Goal: Task Accomplishment & Management: Manage account settings

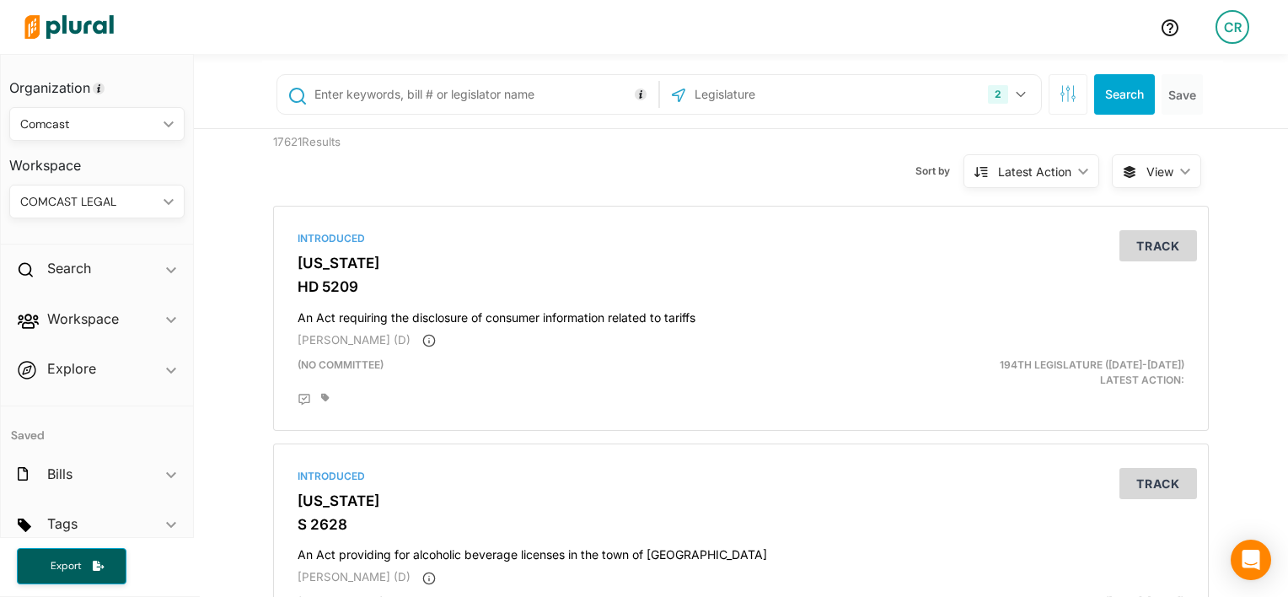
click at [466, 98] on input "text" at bounding box center [483, 94] width 341 height 32
type input "2079"
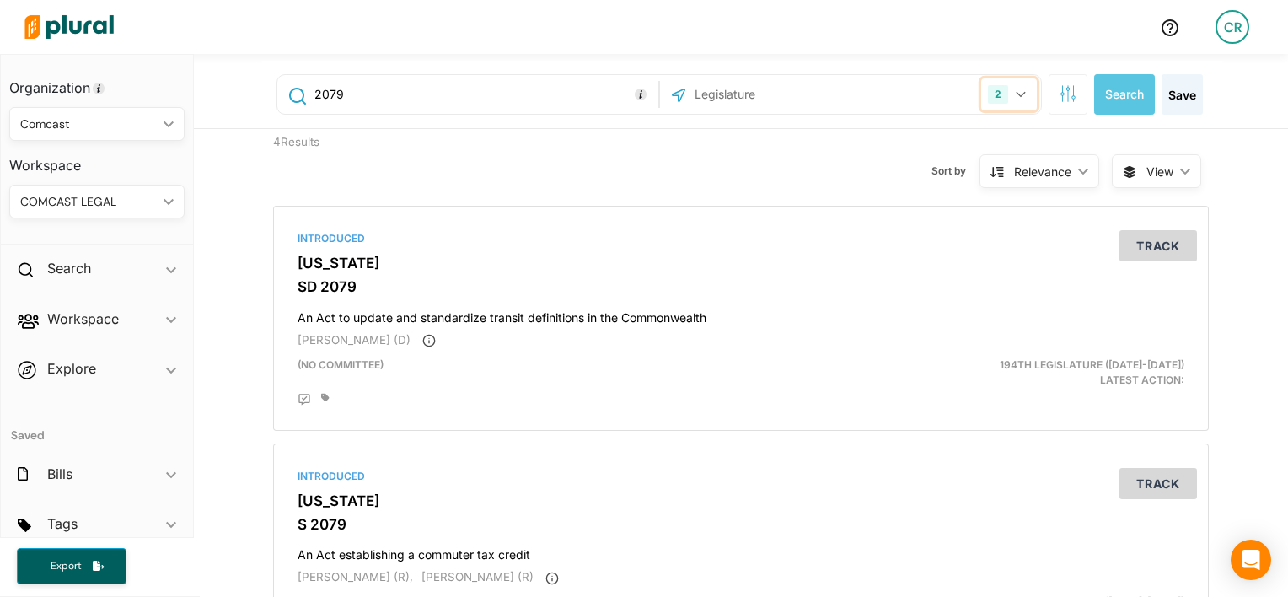
click at [1011, 99] on button "2" at bounding box center [1009, 94] width 56 height 32
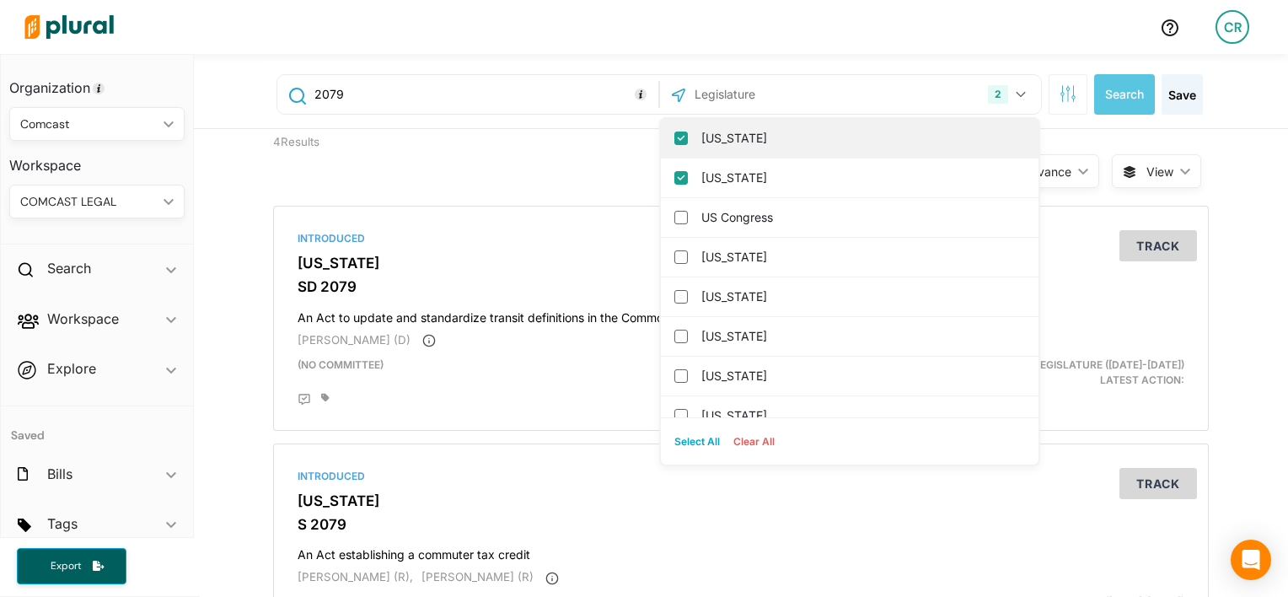
click at [721, 155] on div "[US_STATE]" at bounding box center [849, 139] width 377 height 40
click at [691, 142] on div "[US_STATE]" at bounding box center [849, 139] width 377 height 40
click at [674, 140] on input "[US_STATE]" at bounding box center [680, 137] width 13 height 13
click at [674, 142] on input "[US_STATE]" at bounding box center [680, 137] width 13 height 13
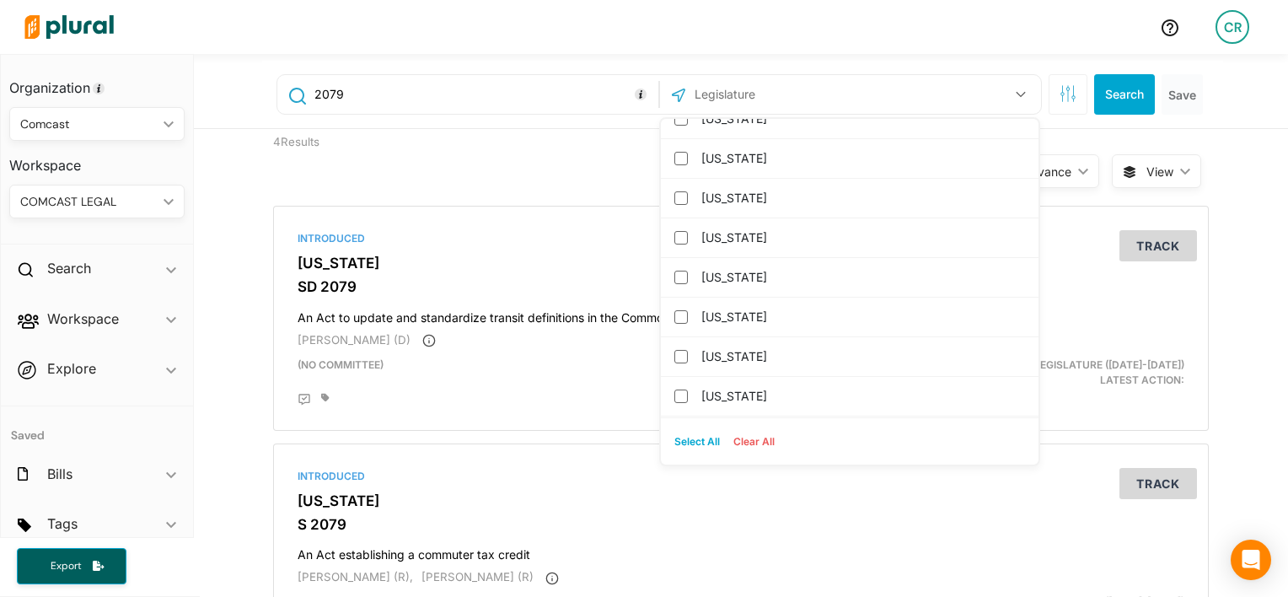
scroll to position [1089, 0]
click at [733, 265] on label "[US_STATE]" at bounding box center [861, 277] width 320 height 25
click at [688, 270] on input "[US_STATE]" at bounding box center [680, 276] width 13 height 13
click at [1095, 104] on button "Search" at bounding box center [1124, 94] width 61 height 40
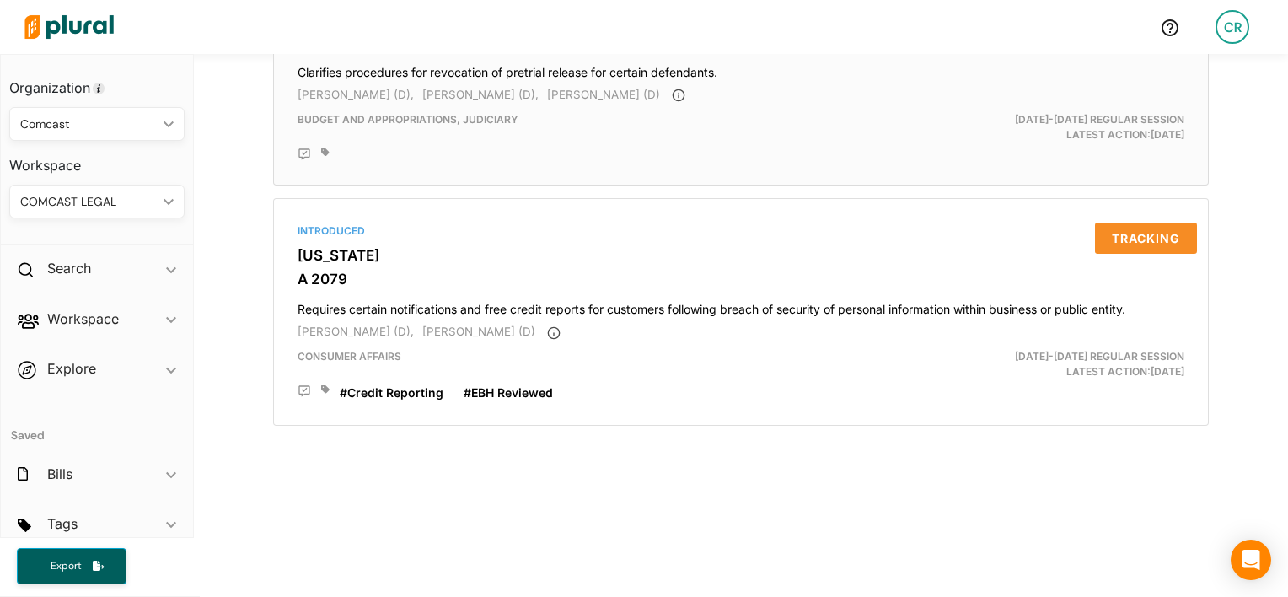
scroll to position [280, 0]
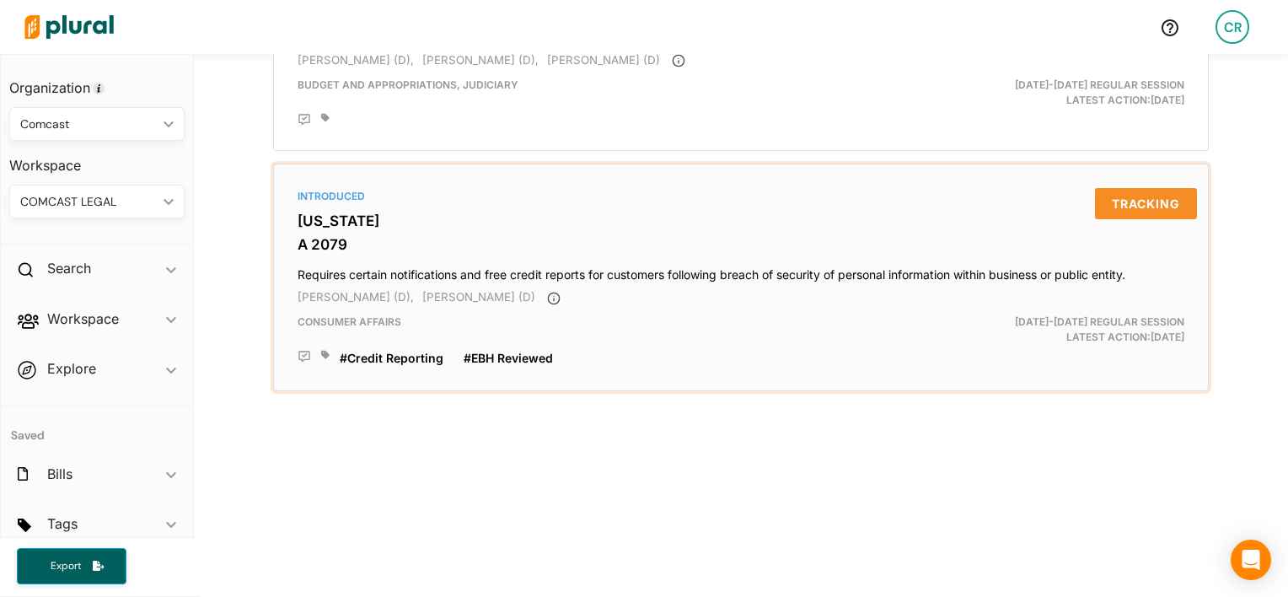
click at [321, 219] on h3 "[US_STATE]" at bounding box center [740, 220] width 886 height 17
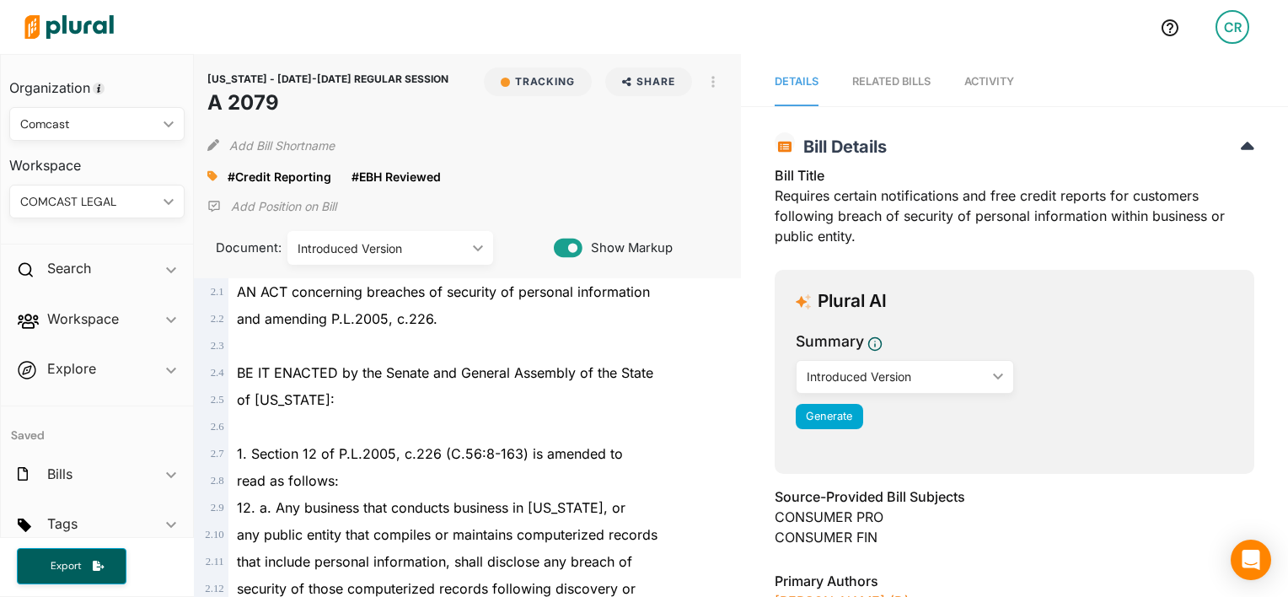
click at [991, 82] on span "Activity" at bounding box center [989, 81] width 50 height 13
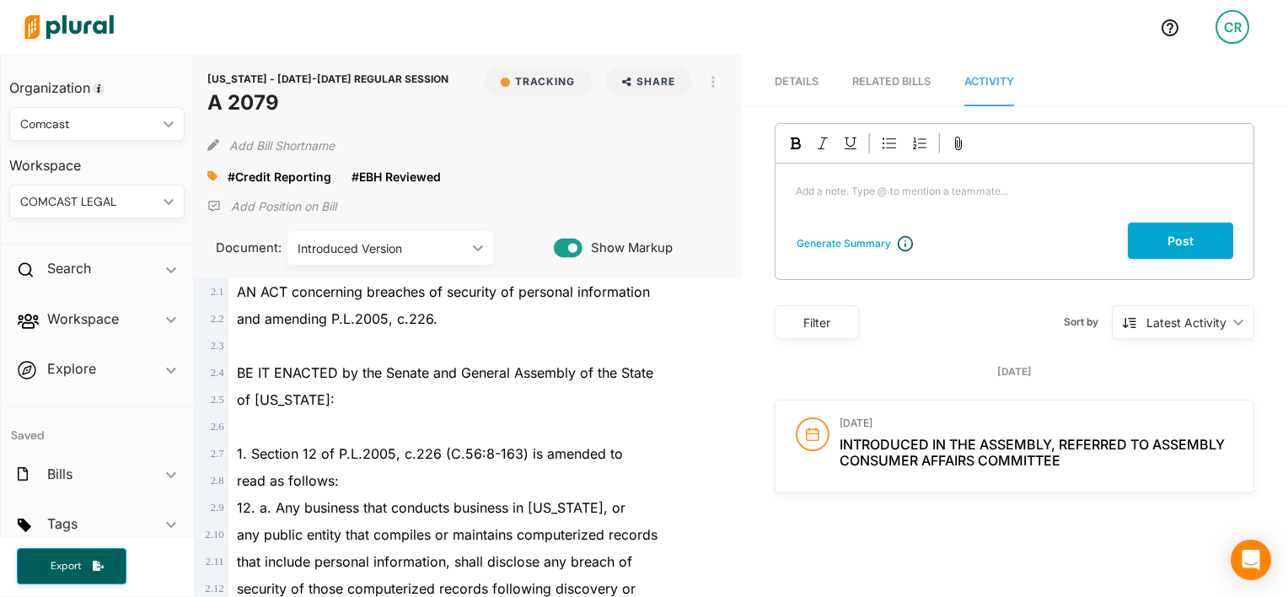
click at [874, 78] on div "RELATED BILLS" at bounding box center [891, 81] width 78 height 16
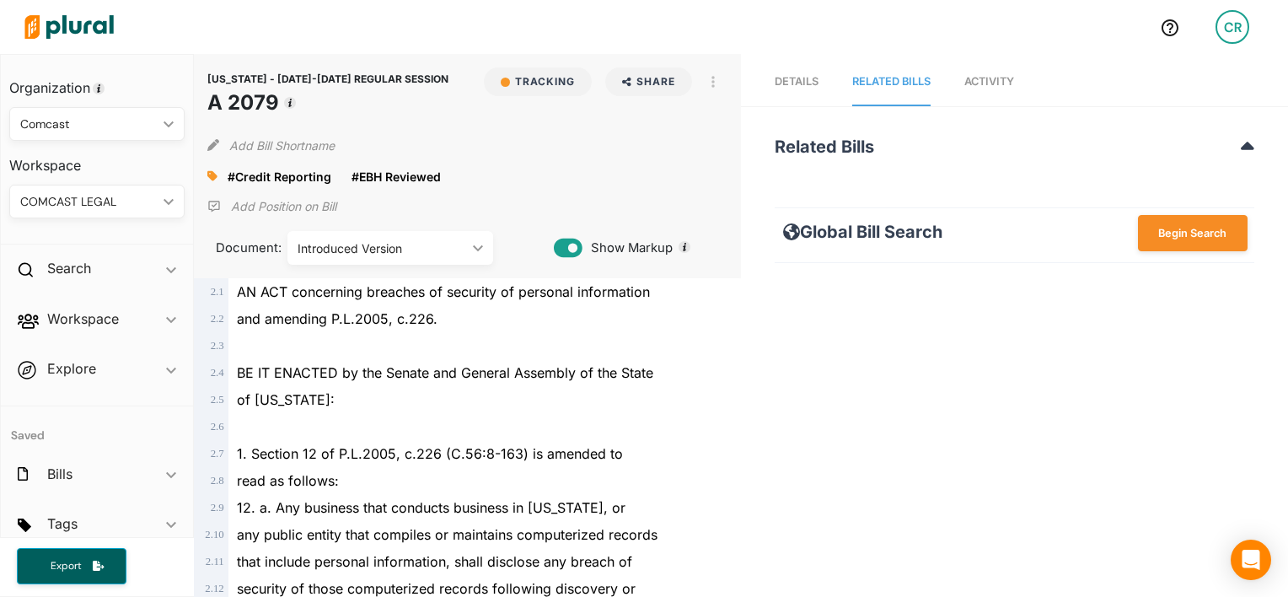
click at [809, 84] on span "Details" at bounding box center [796, 81] width 44 height 13
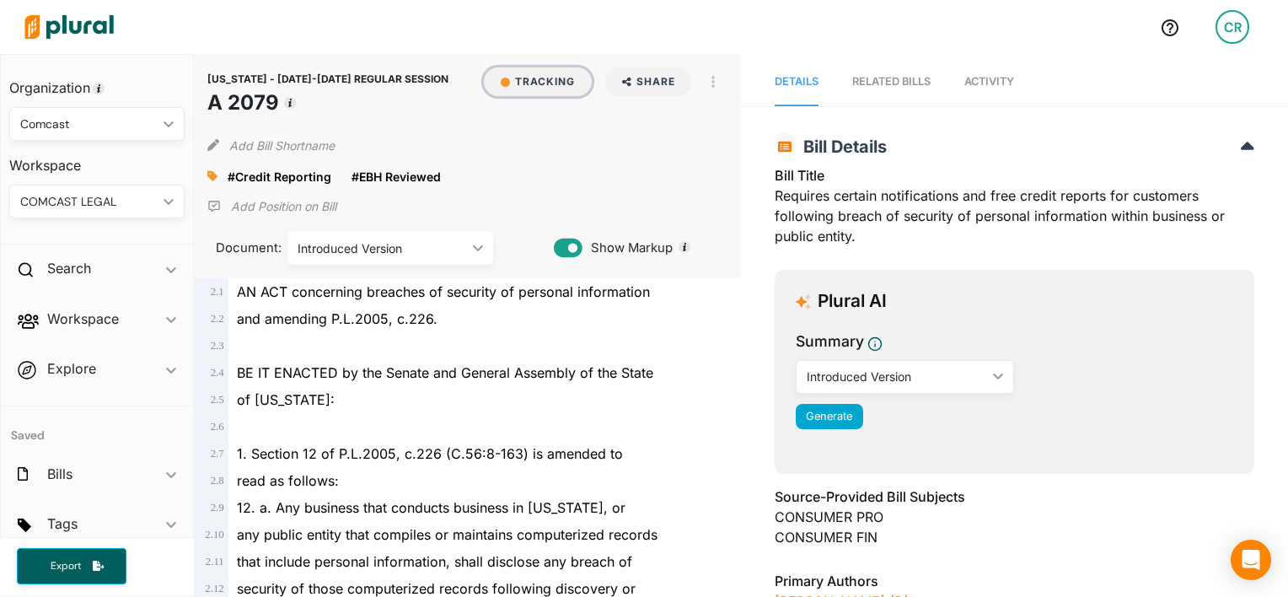
click at [509, 78] on button "Tracking" at bounding box center [538, 81] width 108 height 29
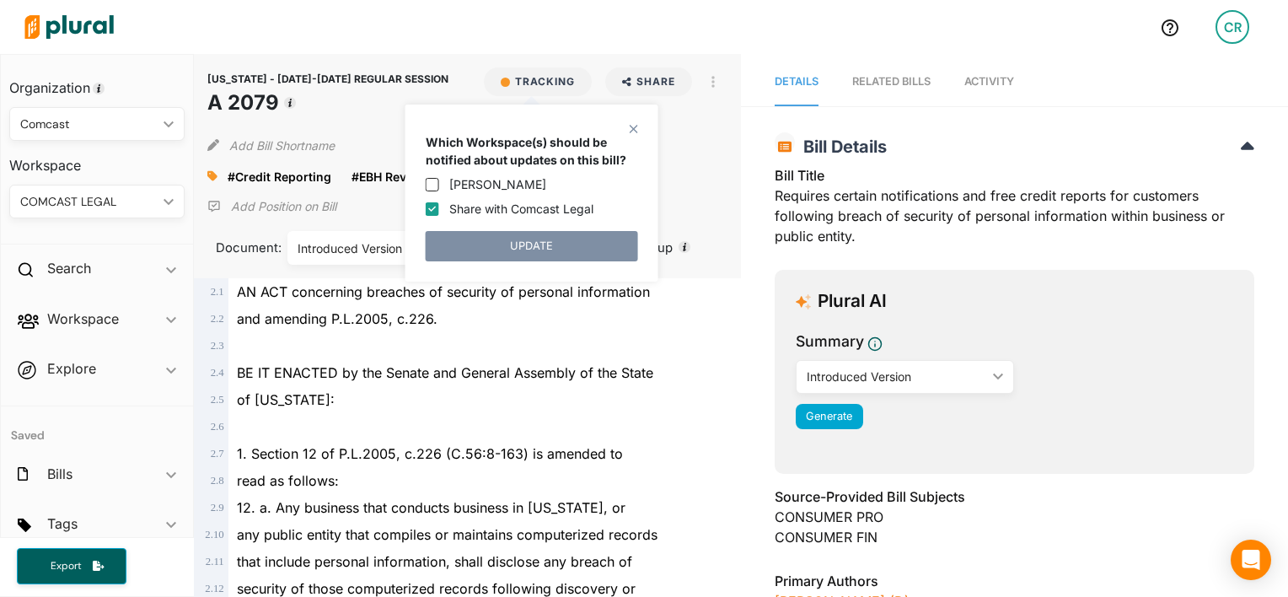
click at [511, 216] on label "Share with Comcast Legal" at bounding box center [521, 209] width 144 height 18
click at [439, 216] on input "Share with Comcast Legal" at bounding box center [432, 208] width 13 height 13
checkbox input "false"
click at [522, 261] on div "close Which Workspace(s) should be notified about updates on this bill? Cecelia…" at bounding box center [531, 192] width 253 height 177
click at [523, 249] on button "UNTRACK" at bounding box center [532, 246] width 212 height 30
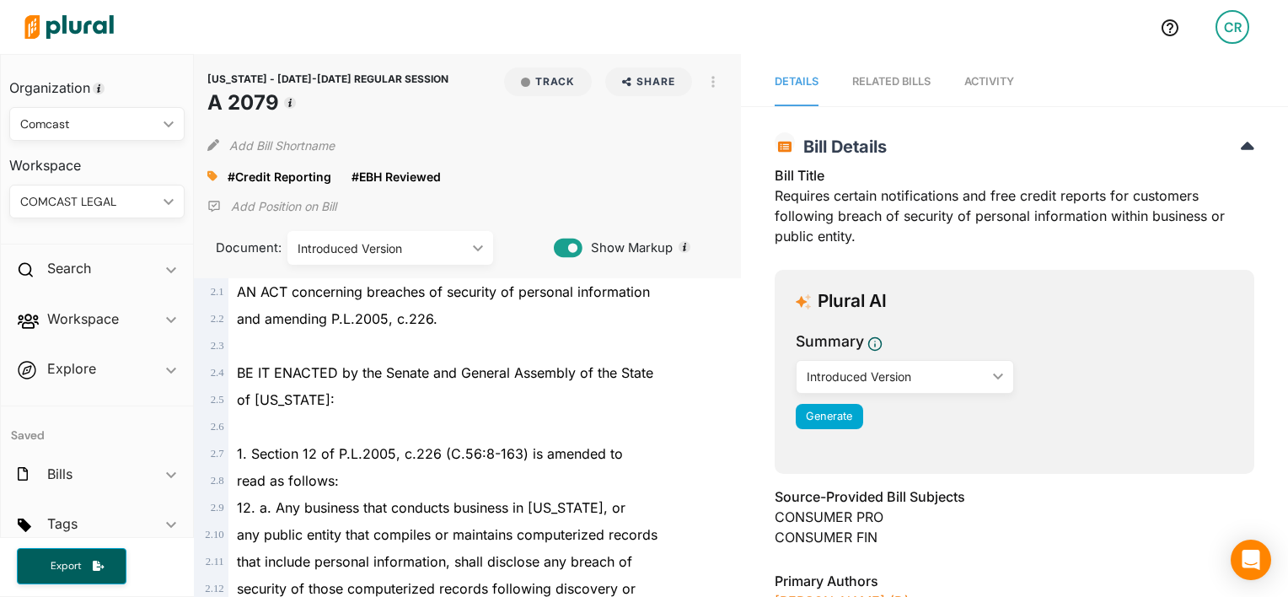
click at [987, 84] on span "Activity" at bounding box center [989, 81] width 50 height 13
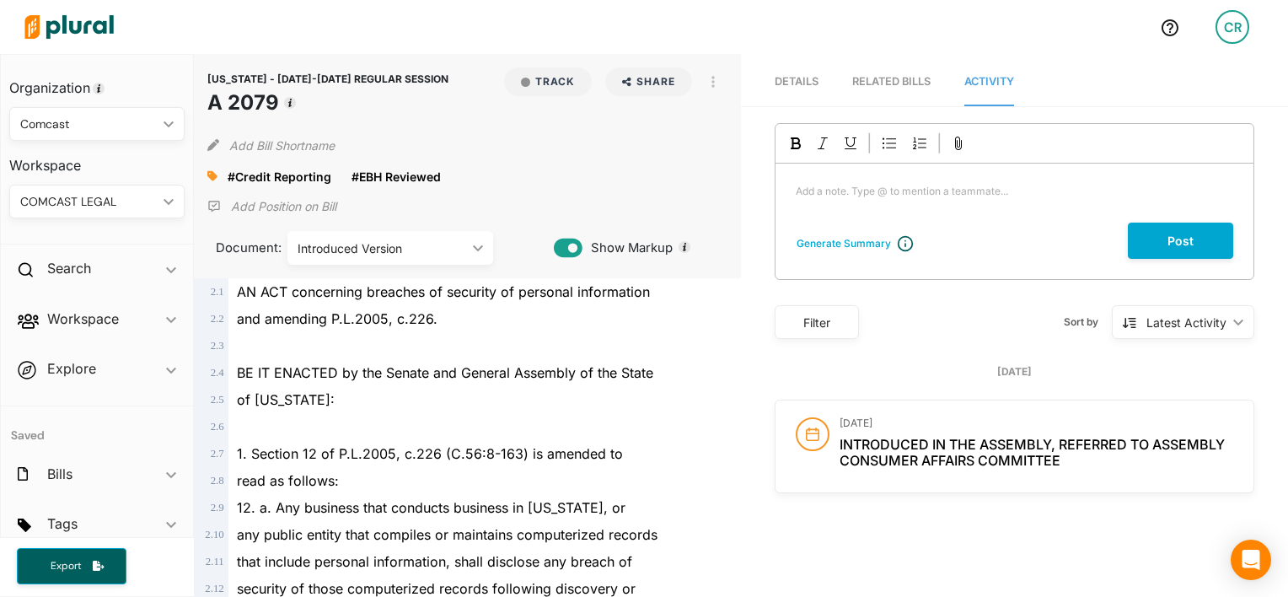
click at [951, 206] on div "Add a note. Type @ to mention a teammate... ﻿" at bounding box center [1014, 192] width 478 height 59
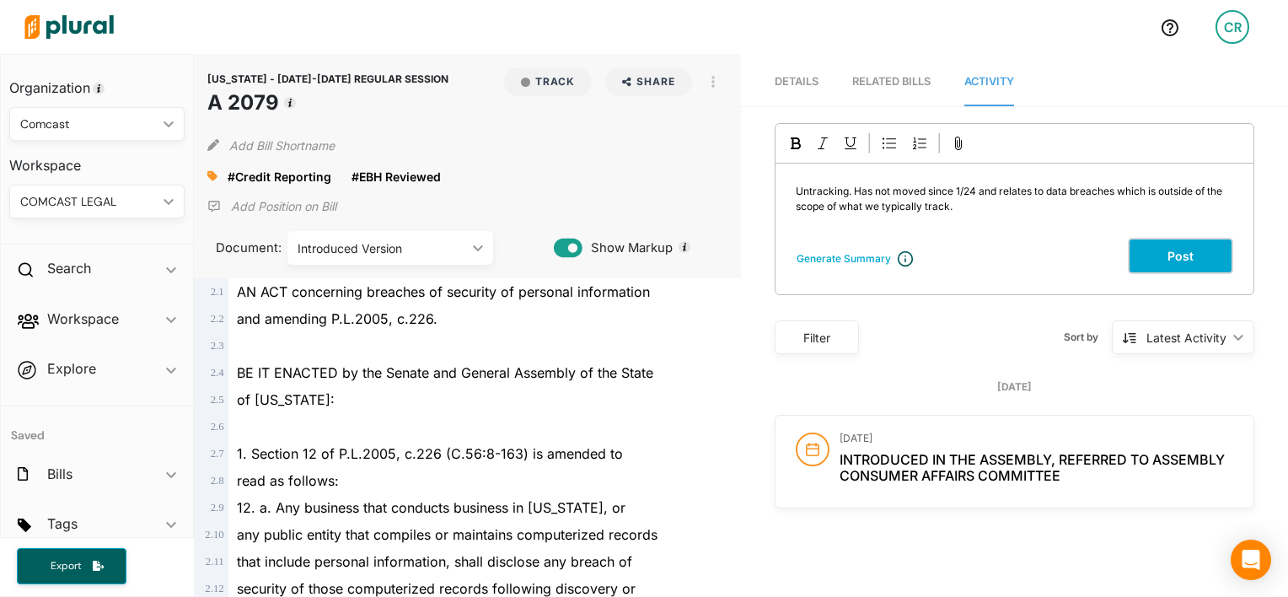
click at [1163, 263] on button "Post" at bounding box center [1179, 256] width 105 height 36
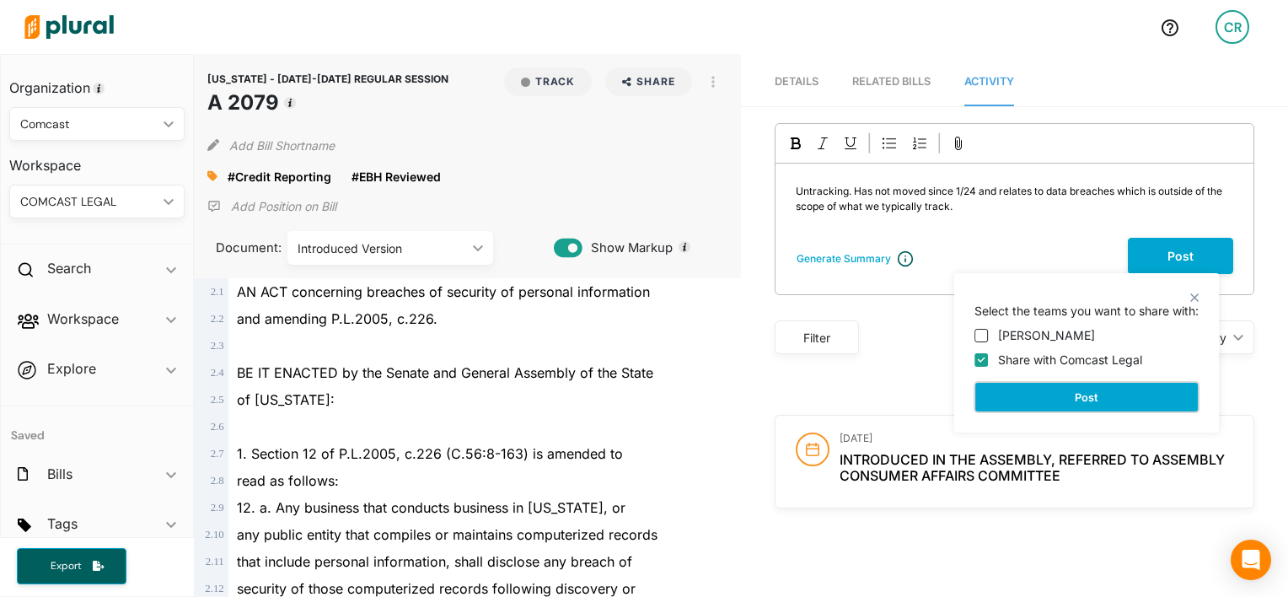
click at [1092, 400] on button "Post" at bounding box center [1086, 397] width 224 height 30
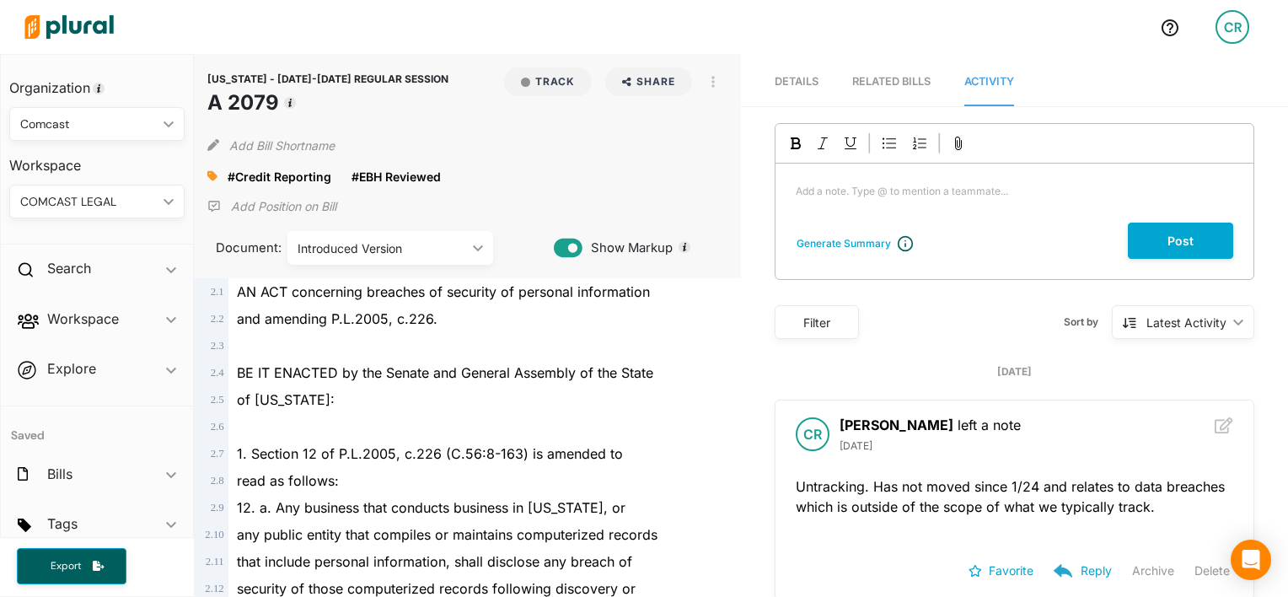
click at [212, 174] on icon at bounding box center [212, 176] width 10 height 10
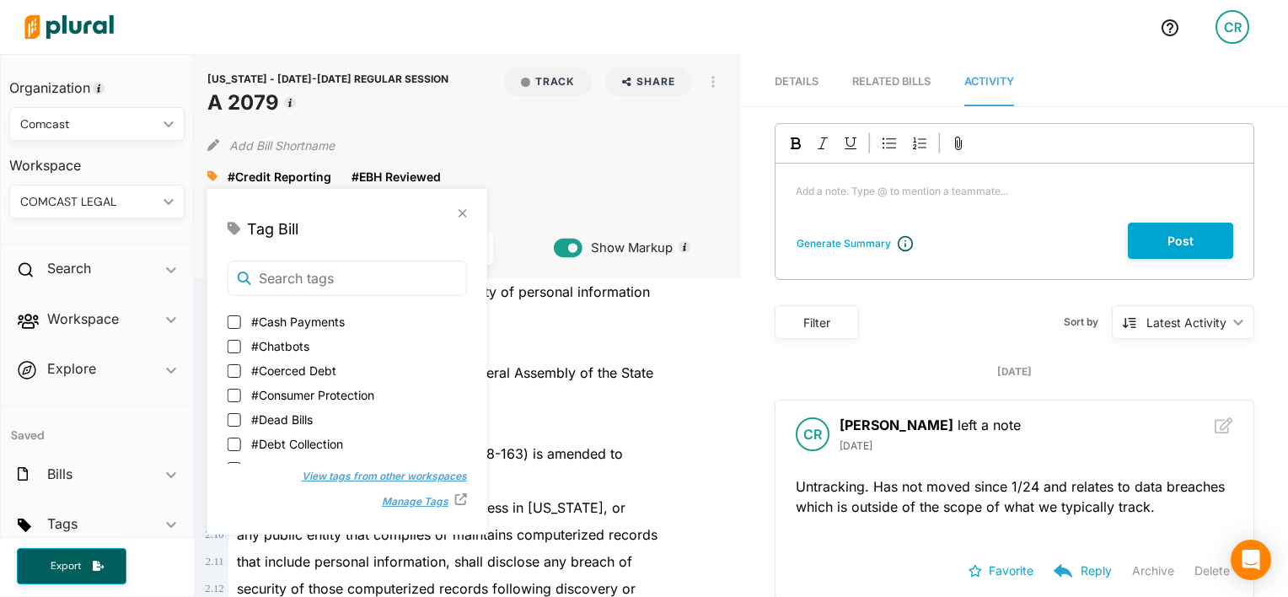
scroll to position [128, 0]
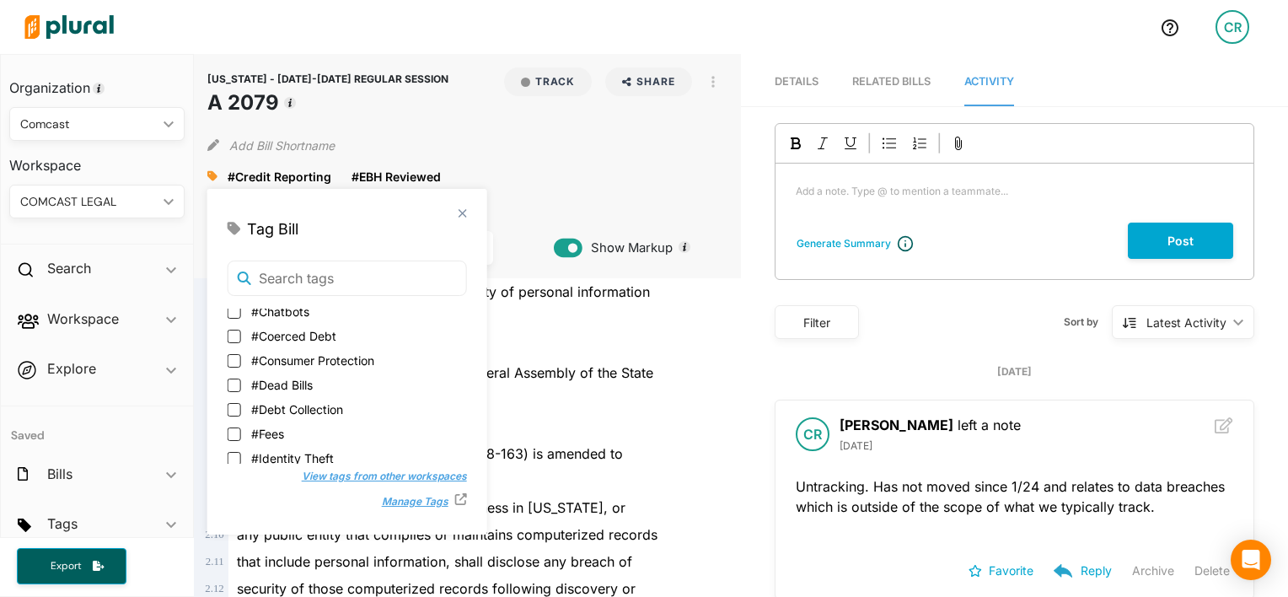
click at [284, 389] on span "#Dead Bills" at bounding box center [282, 385] width 62 height 18
click at [241, 389] on input "#Dead Bills" at bounding box center [234, 384] width 13 height 13
checkbox input "true"
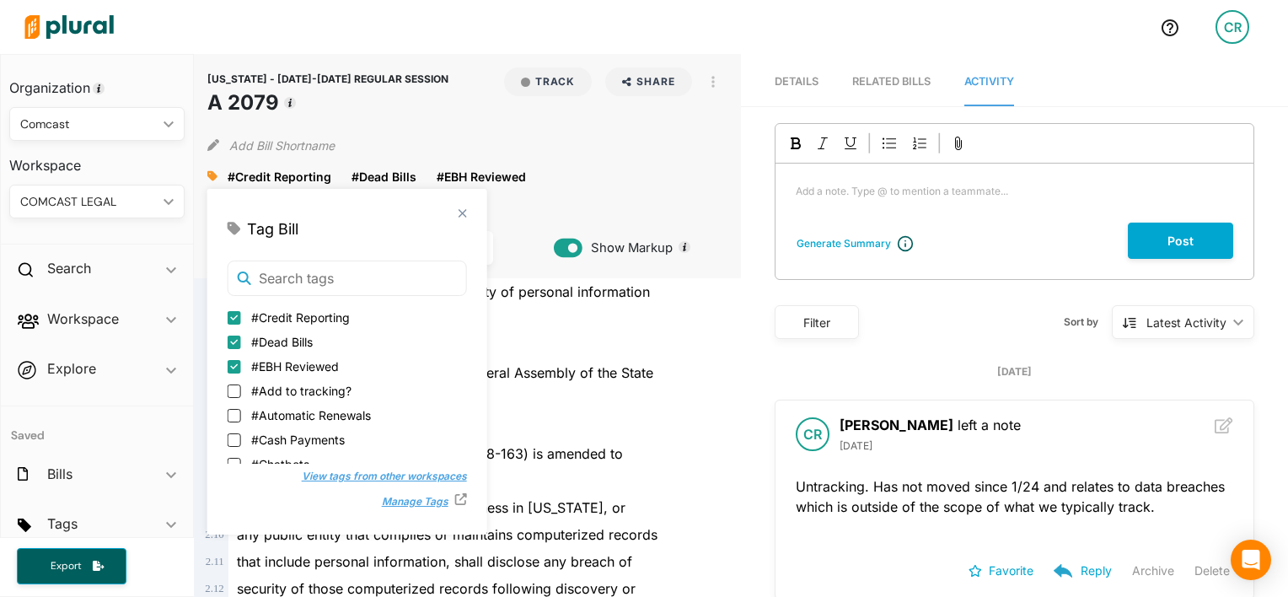
click at [624, 188] on div "#Credit Reporting close #Dead Bills close #EBH Reviewed close" at bounding box center [467, 175] width 520 height 25
click at [661, 371] on div "BE IT ENACTED by the Senate and General Assembly of the State" at bounding box center [474, 372] width 493 height 27
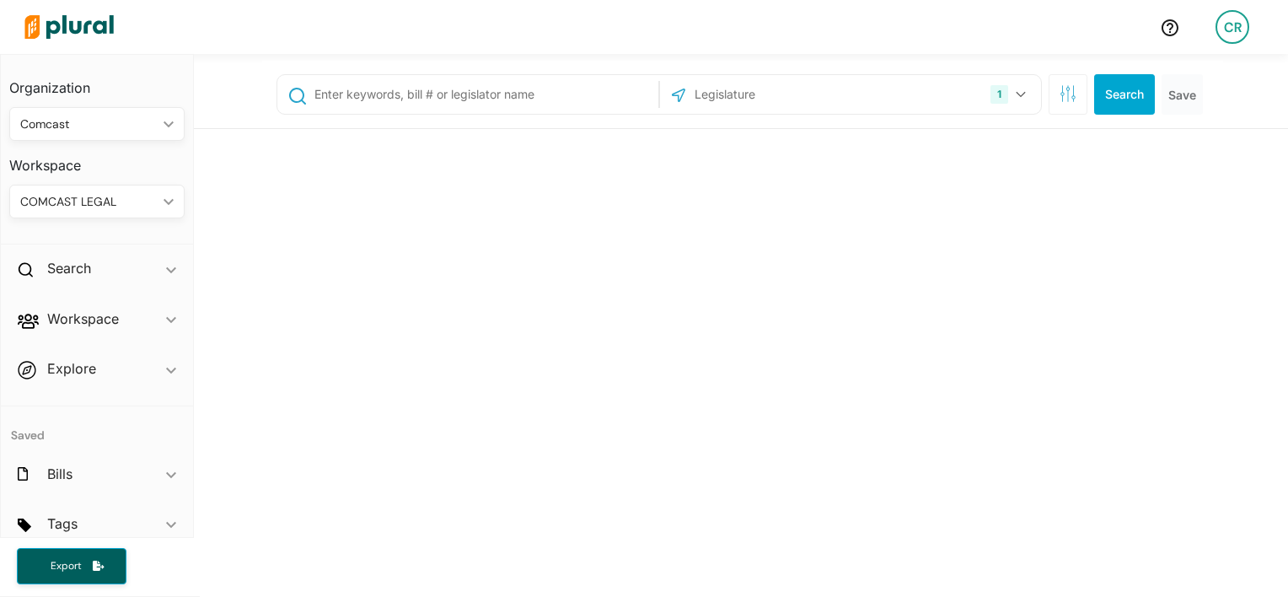
click at [464, 94] on input "text" at bounding box center [483, 94] width 341 height 32
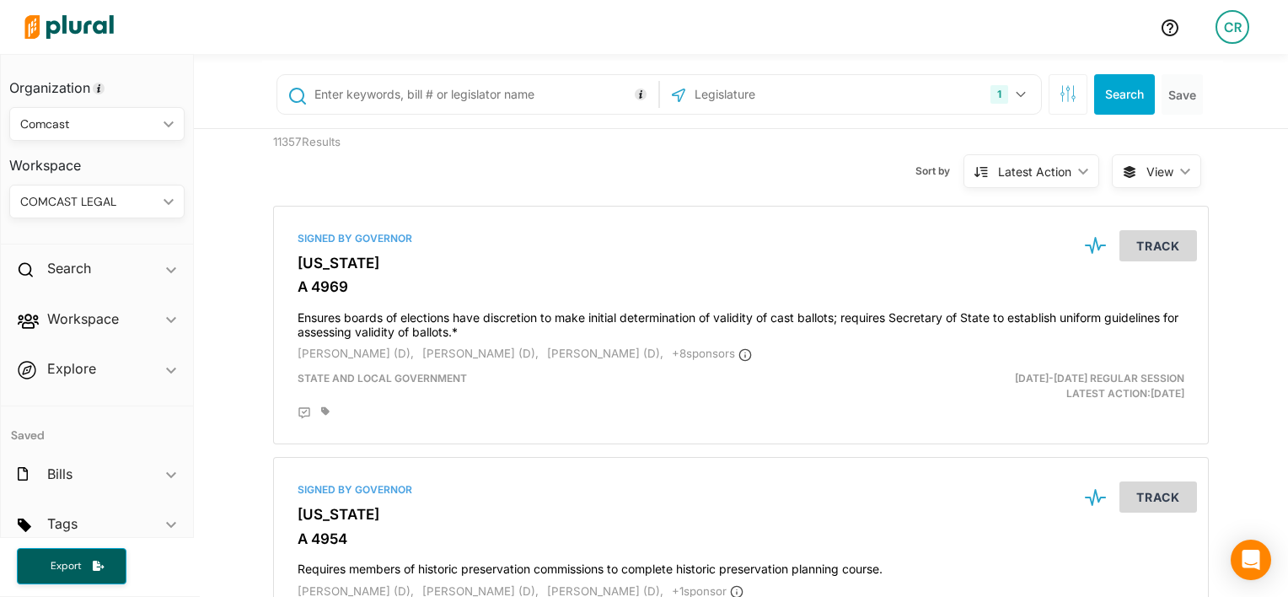
paste input "4237"
type input "4237"
click at [1004, 99] on button "1" at bounding box center [1009, 94] width 53 height 32
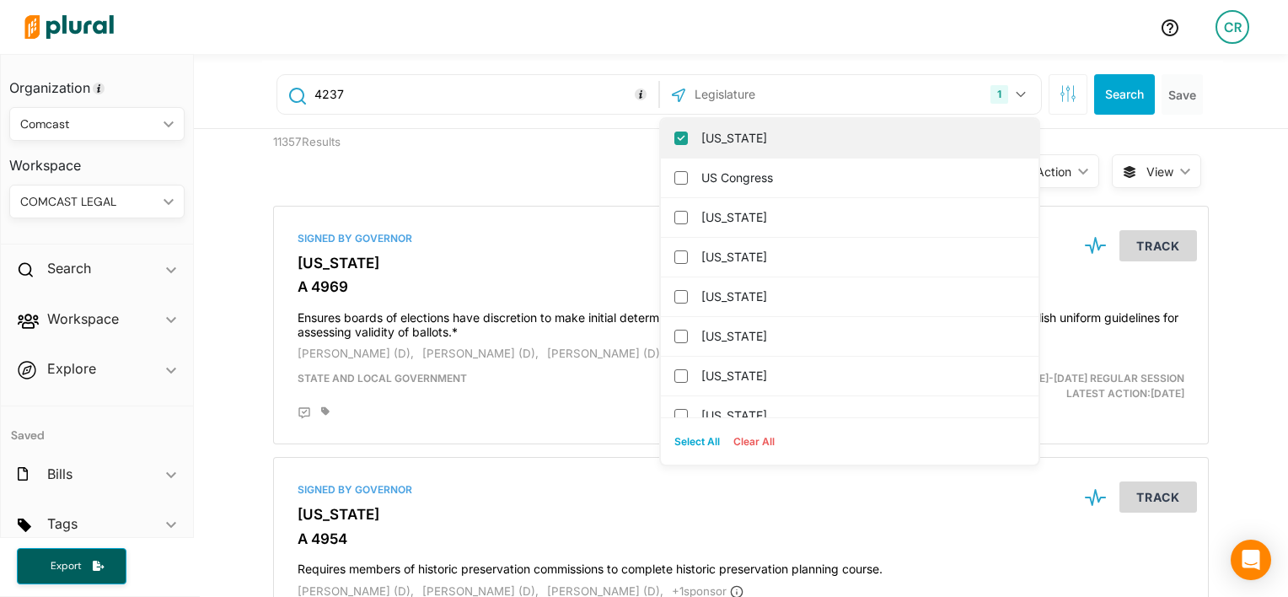
click at [674, 141] on input "[US_STATE]" at bounding box center [680, 137] width 13 height 13
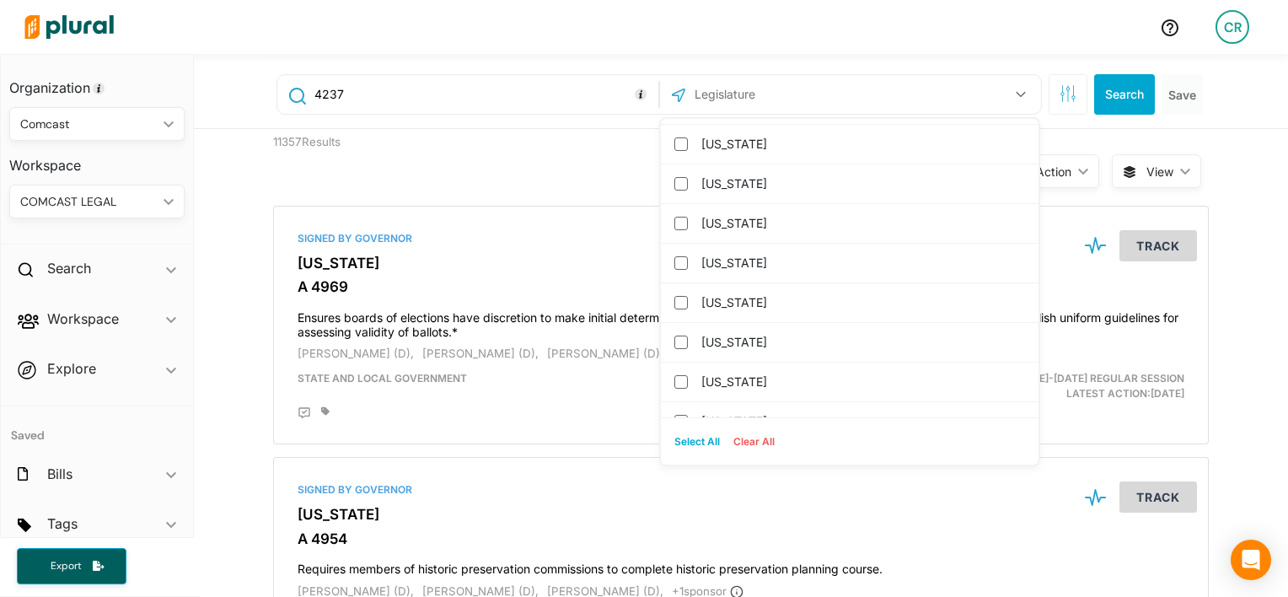
scroll to position [1057, 0]
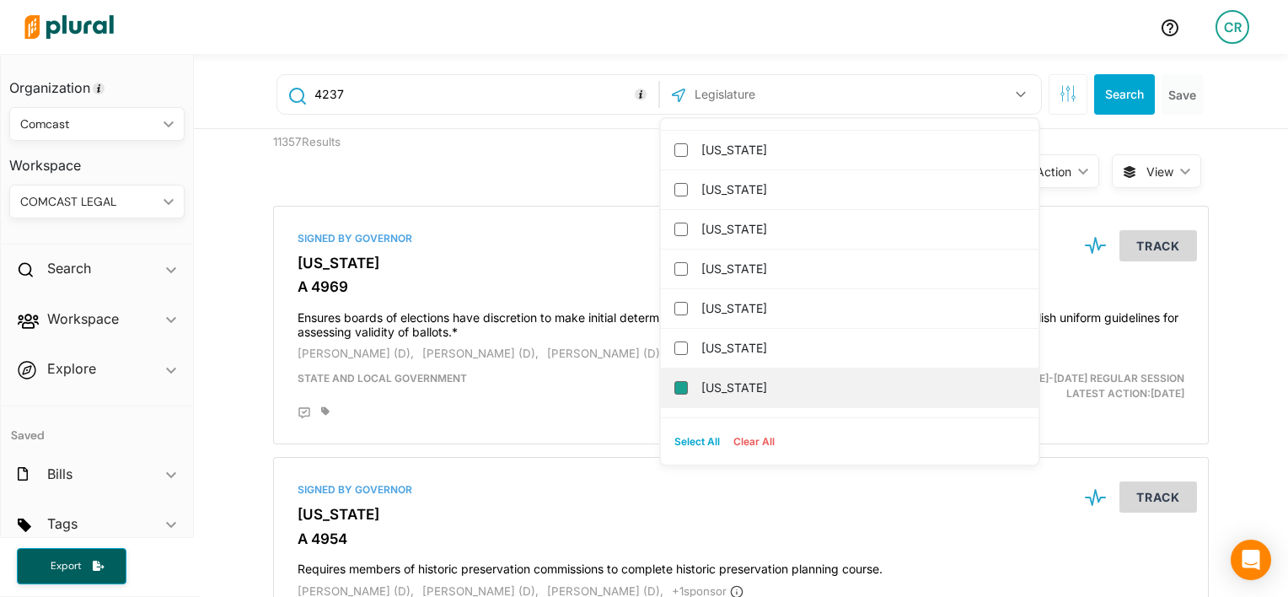
click at [674, 381] on input "[US_STATE]" at bounding box center [680, 387] width 13 height 13
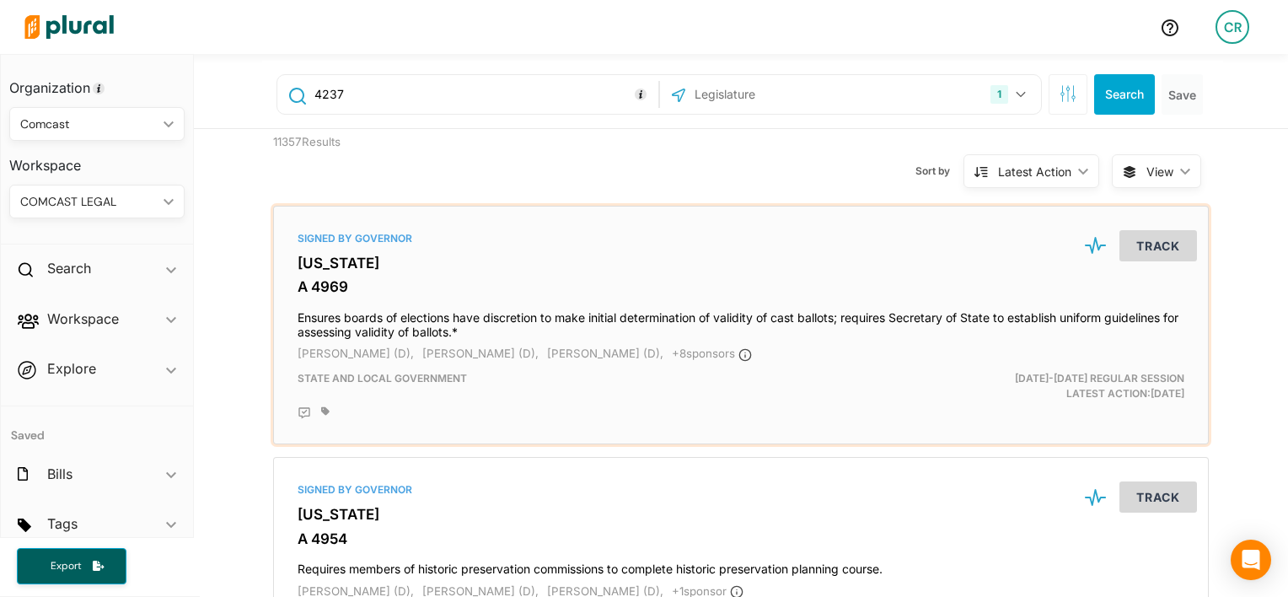
click at [576, 209] on div "Signed by Governor [US_STATE] A 4969 Ensures boards of elections have discretio…" at bounding box center [740, 325] width 935 height 238
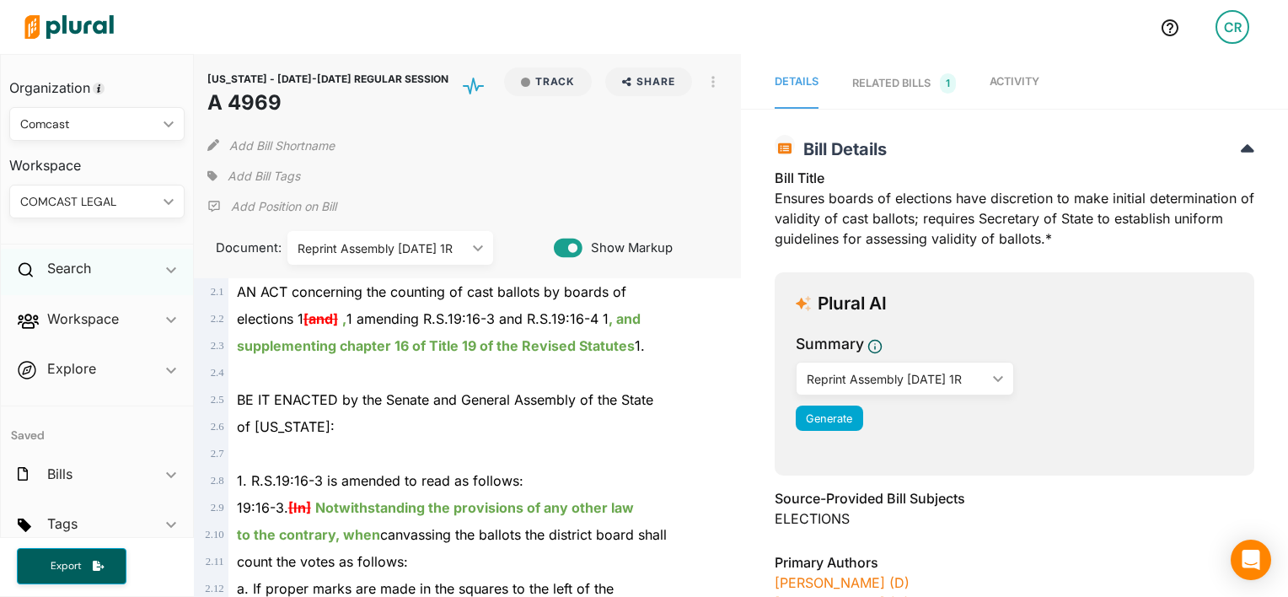
click at [99, 265] on div "Search ic_keyboard_arrow_down" at bounding box center [97, 272] width 192 height 46
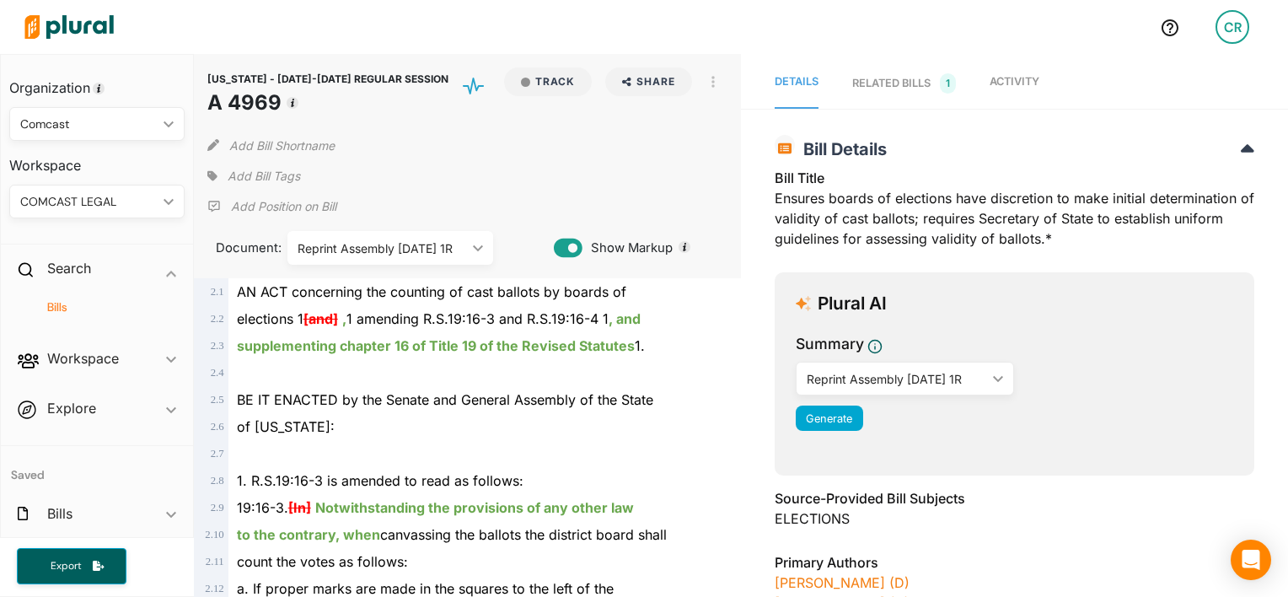
click at [59, 310] on h4 "Bills" at bounding box center [101, 307] width 150 height 16
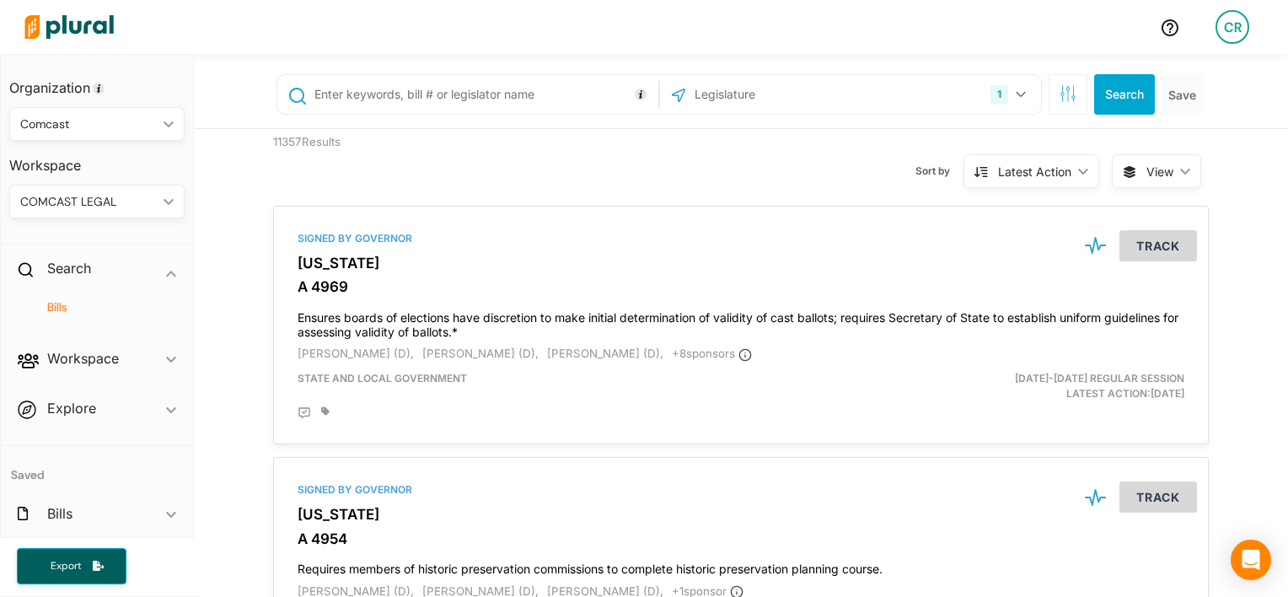
click at [910, 117] on div "1 [US_STATE] [GEOGRAPHIC_DATA] Congress [US_STATE] [US_STATE] [US_STATE] [US_ST…" at bounding box center [742, 94] width 961 height 67
click at [913, 105] on div "1 [US_STATE] [GEOGRAPHIC_DATA] Congress [US_STATE] [US_STATE] [US_STATE] [US_ST…" at bounding box center [850, 94] width 372 height 32
click at [927, 99] on div "1 [US_STATE] [GEOGRAPHIC_DATA] Congress [US_STATE] [US_STATE] [US_STATE] [US_ST…" at bounding box center [850, 94] width 372 height 32
click at [1001, 102] on button "1" at bounding box center [1009, 94] width 53 height 32
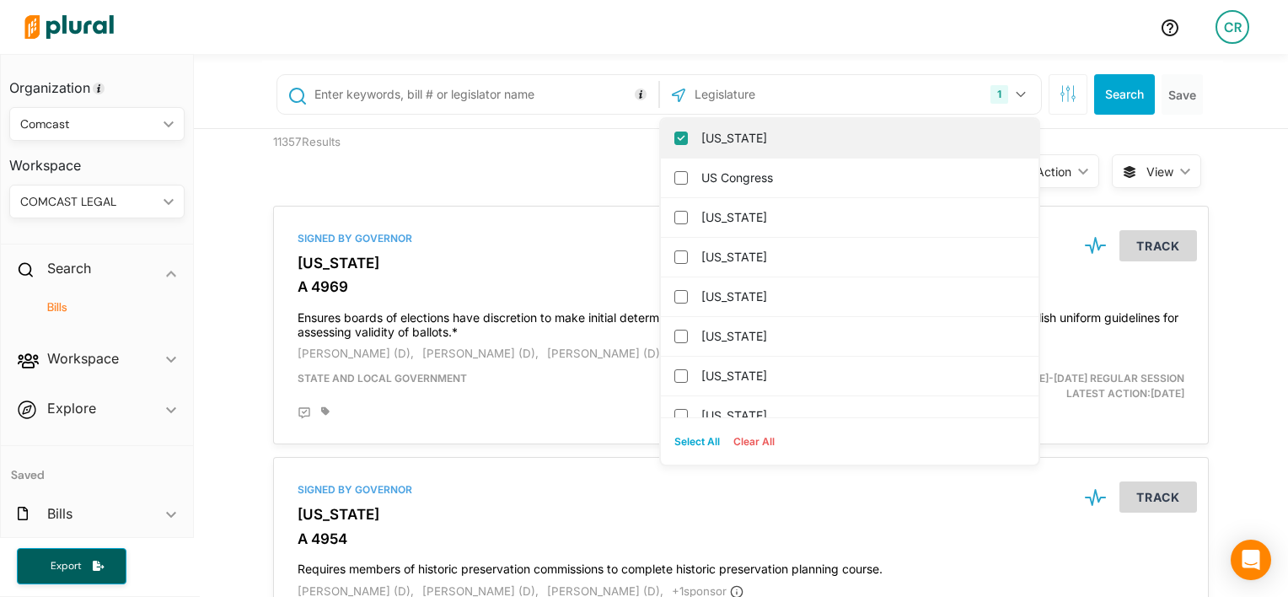
click at [716, 140] on label "[US_STATE]" at bounding box center [861, 138] width 320 height 25
click at [688, 140] on input "[US_STATE]" at bounding box center [680, 137] width 13 height 13
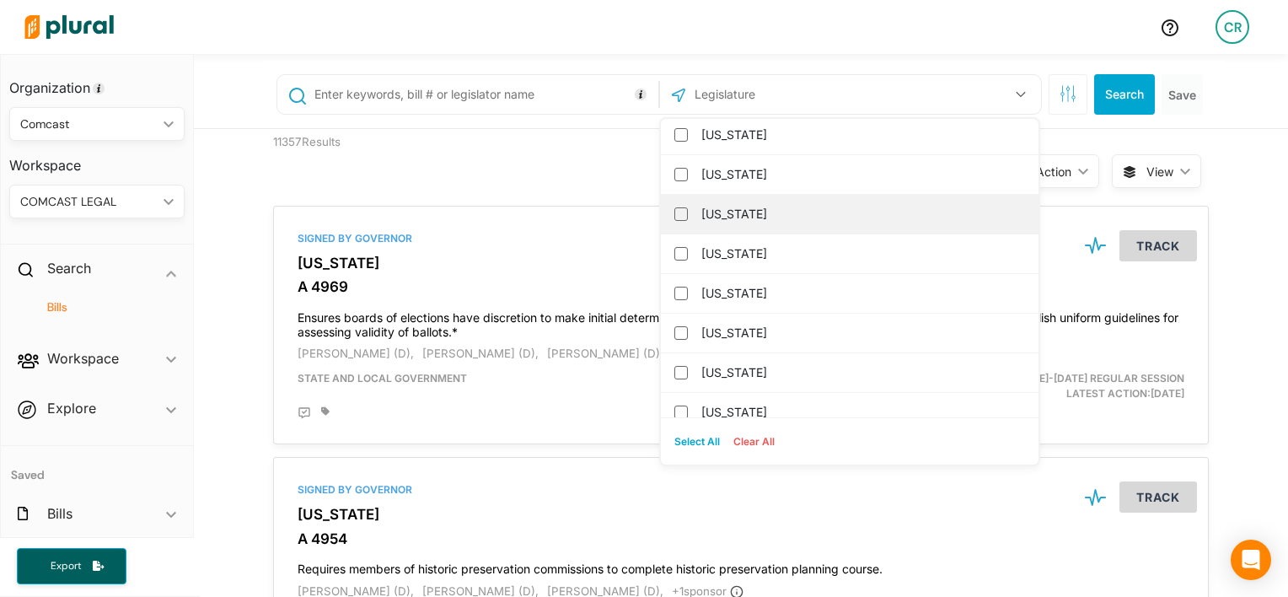
scroll to position [1121, 0]
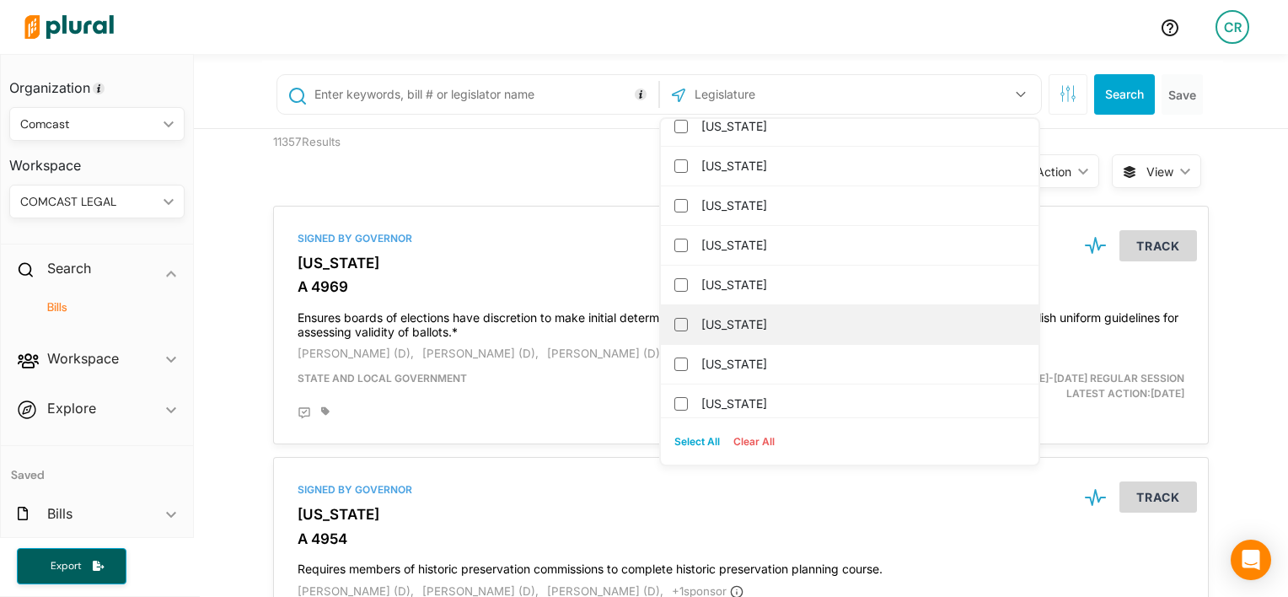
click at [734, 324] on label "[US_STATE]" at bounding box center [861, 324] width 320 height 25
click at [688, 324] on input "[US_STATE]" at bounding box center [680, 324] width 13 height 13
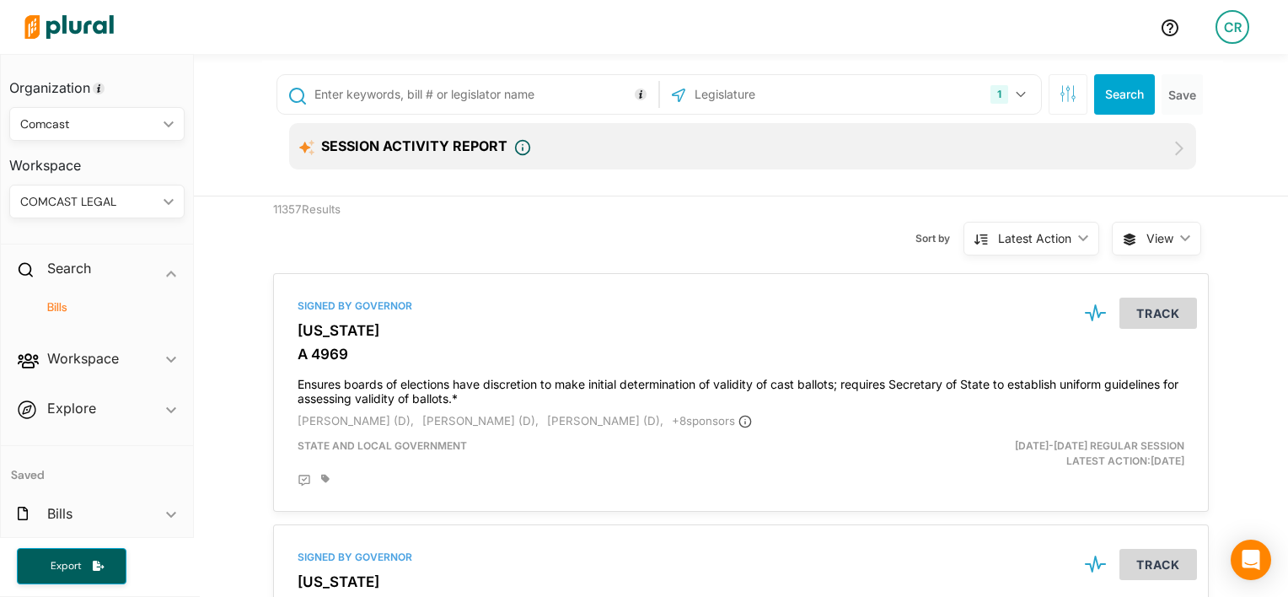
click at [503, 96] on input "text" at bounding box center [483, 94] width 341 height 32
paste input "4237"
click at [503, 96] on input "4237" at bounding box center [483, 94] width 341 height 32
type input "4237"
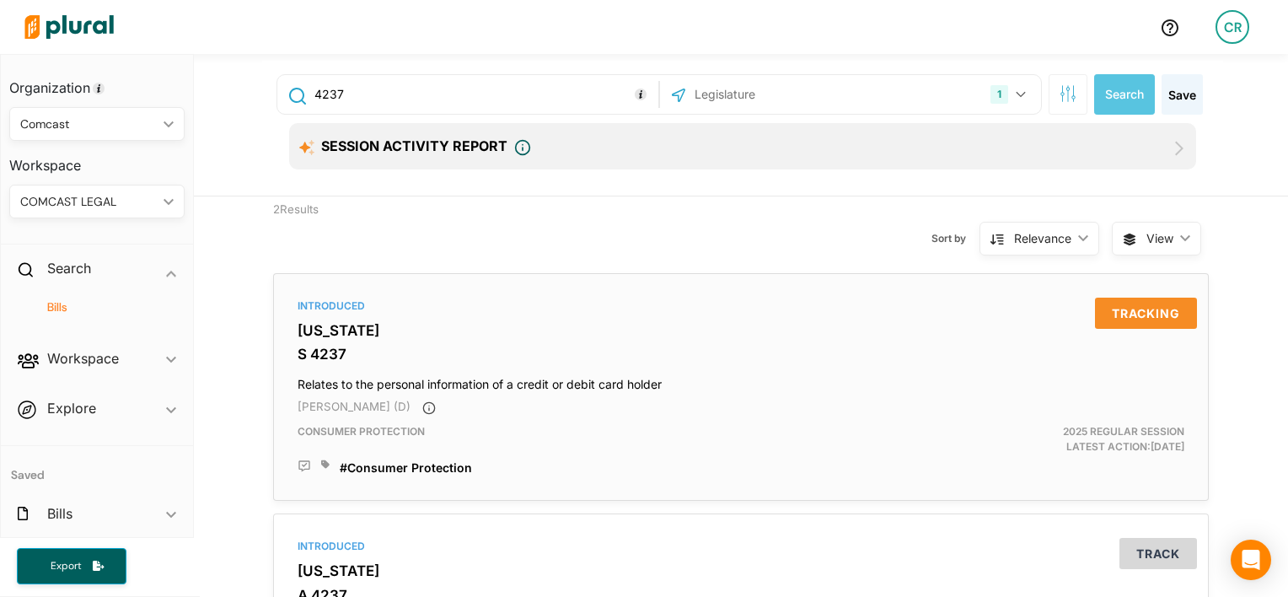
scroll to position [88, 0]
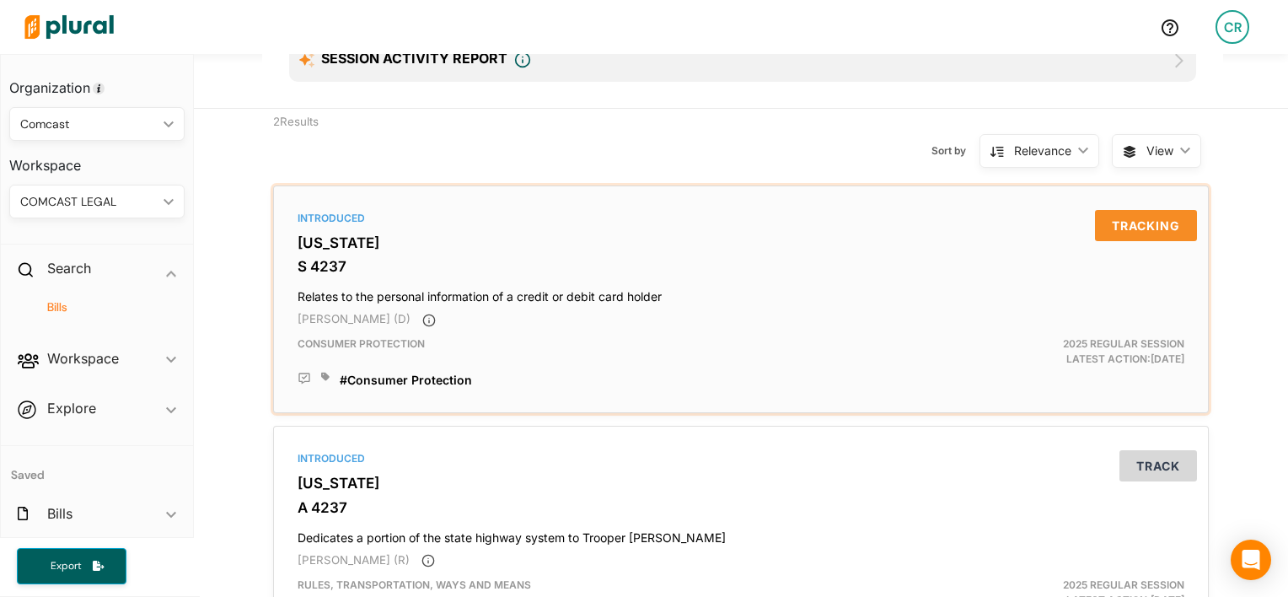
click at [321, 380] on icon at bounding box center [325, 376] width 8 height 8
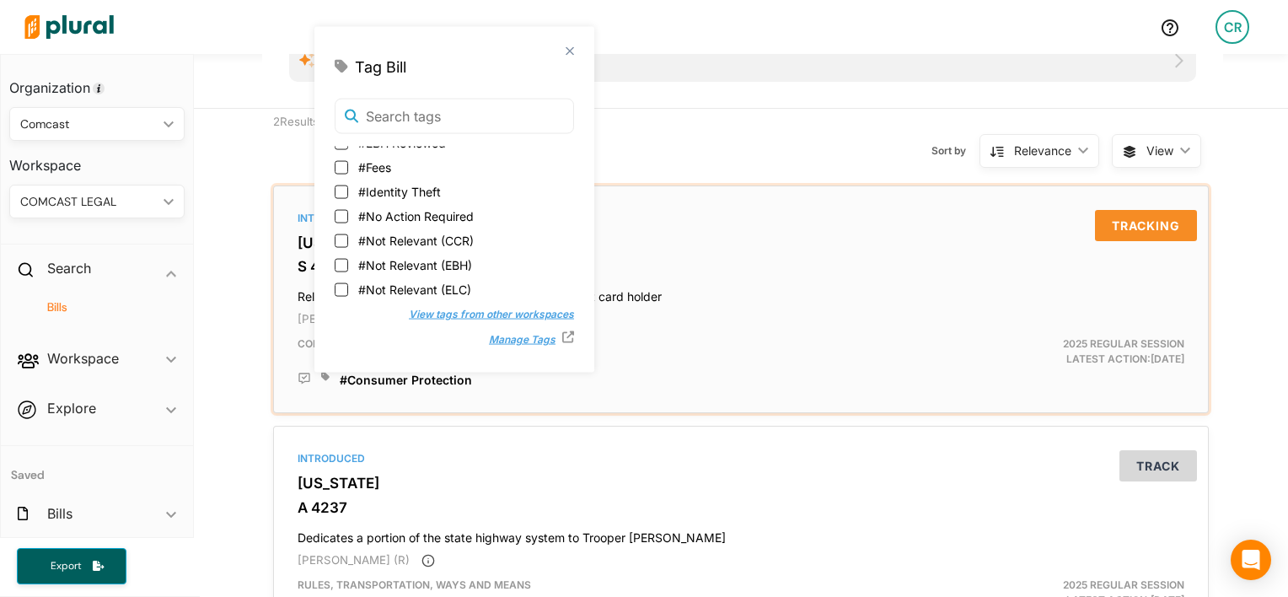
scroll to position [407, 0]
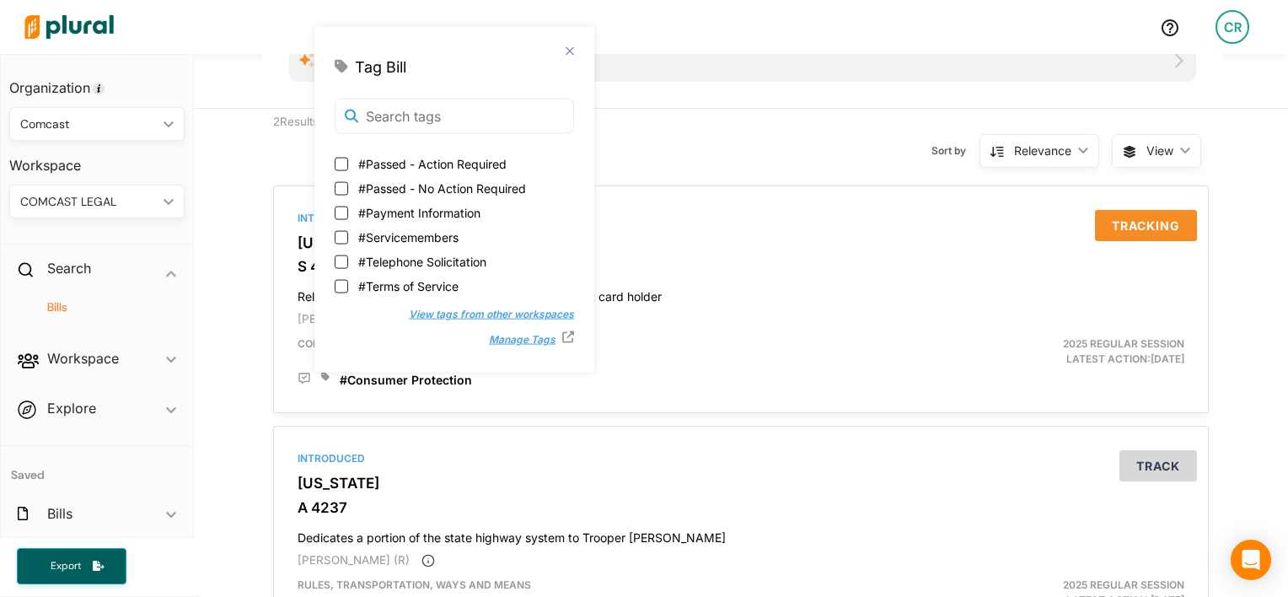
click at [489, 340] on button "Manage Tags" at bounding box center [517, 339] width 90 height 25
click at [253, 126] on div "2 Results Sort by Relevance ic_keyboard_arrow_down Relevance Latest Action Late…" at bounding box center [741, 386] width 1094 height 554
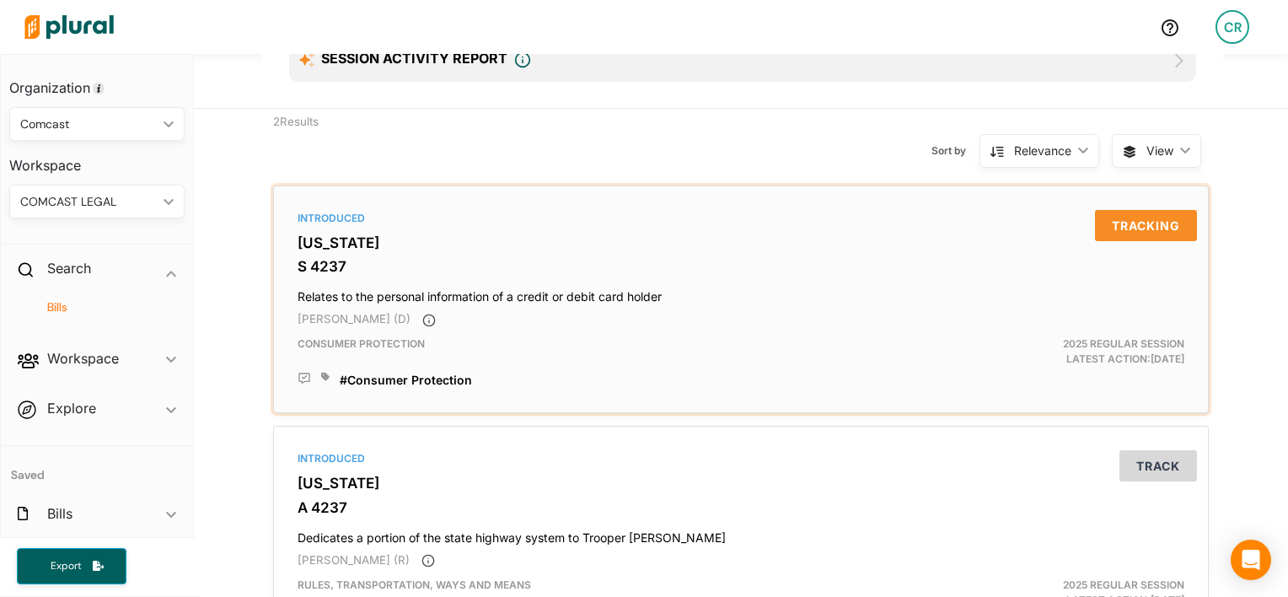
click at [321, 380] on icon at bounding box center [325, 376] width 8 height 8
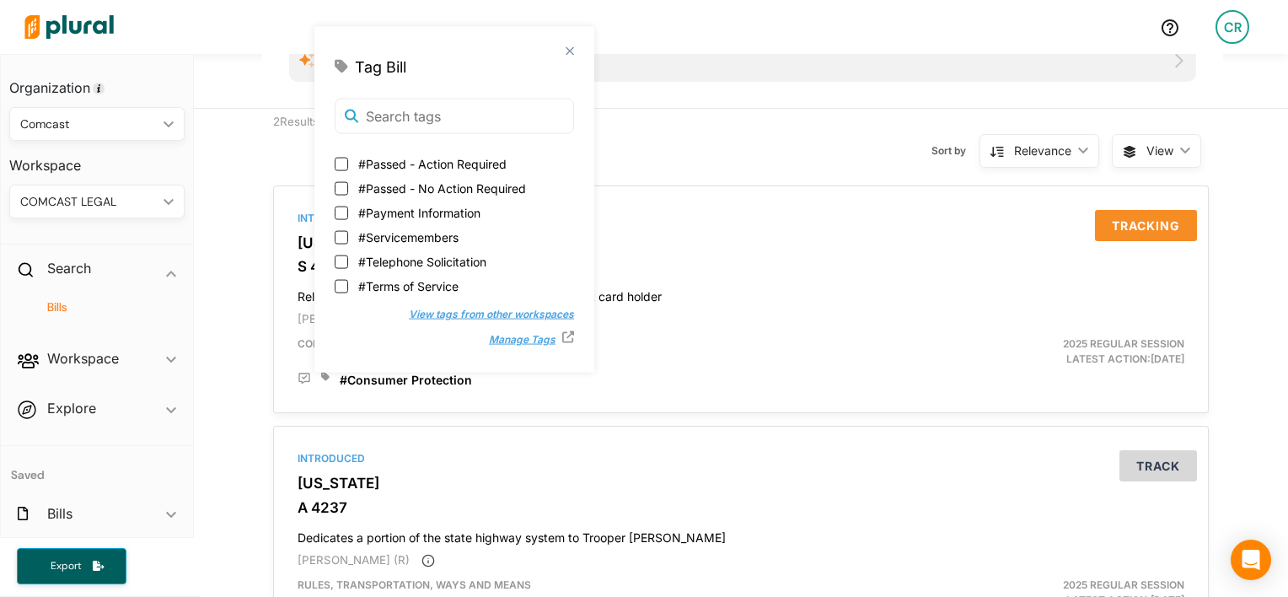
click at [233, 249] on div "2 Results Sort by Relevance ic_keyboard_arrow_down Relevance Latest Action Late…" at bounding box center [741, 386] width 1094 height 554
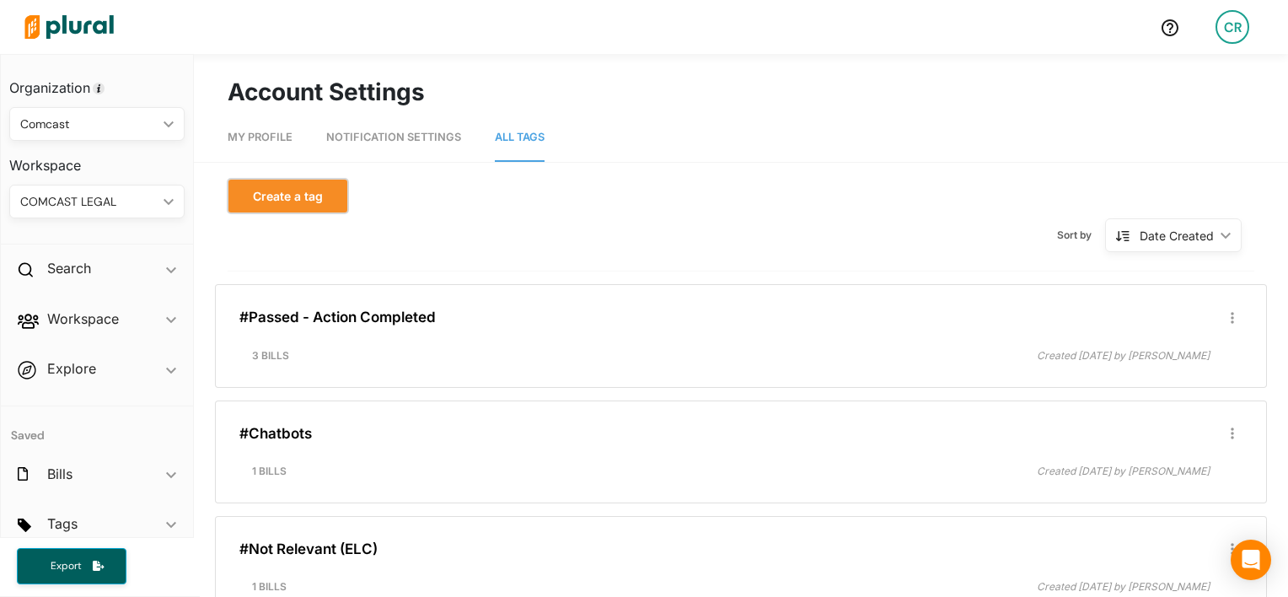
click at [305, 189] on button "Create a tag" at bounding box center [288, 196] width 120 height 35
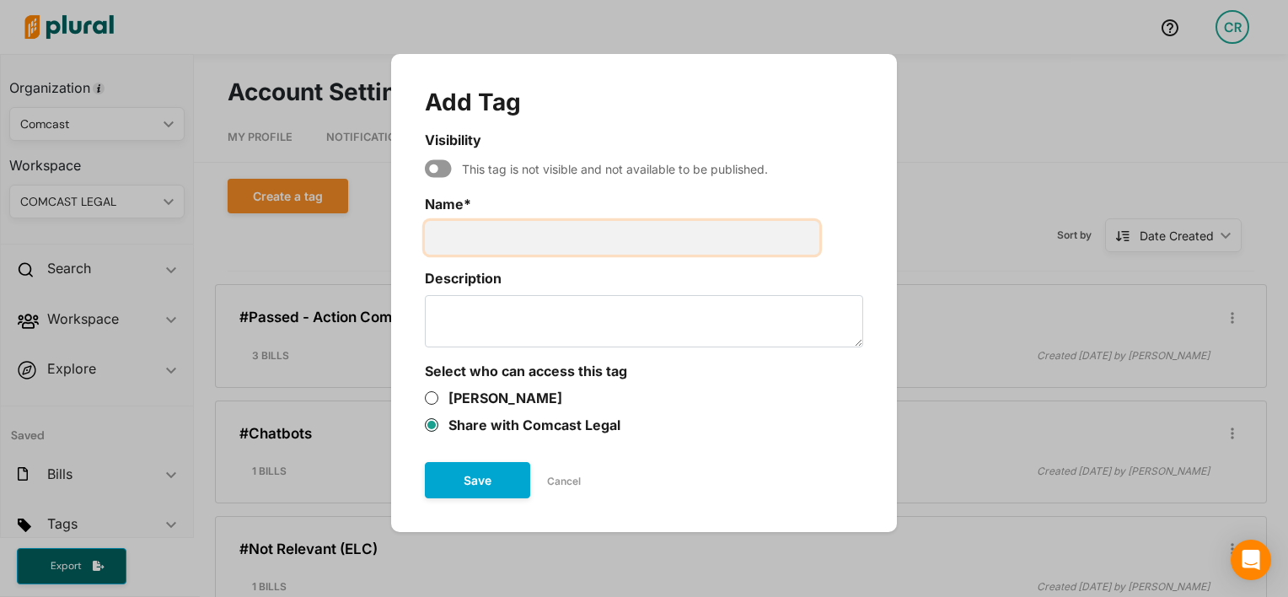
click at [485, 246] on input "Name *" at bounding box center [622, 238] width 394 height 34
paste input "identity verification"
click at [431, 237] on input "identity verification" at bounding box center [622, 238] width 394 height 34
click at [487, 240] on input "Identity verification" at bounding box center [622, 238] width 394 height 34
type input "Identity Verification"
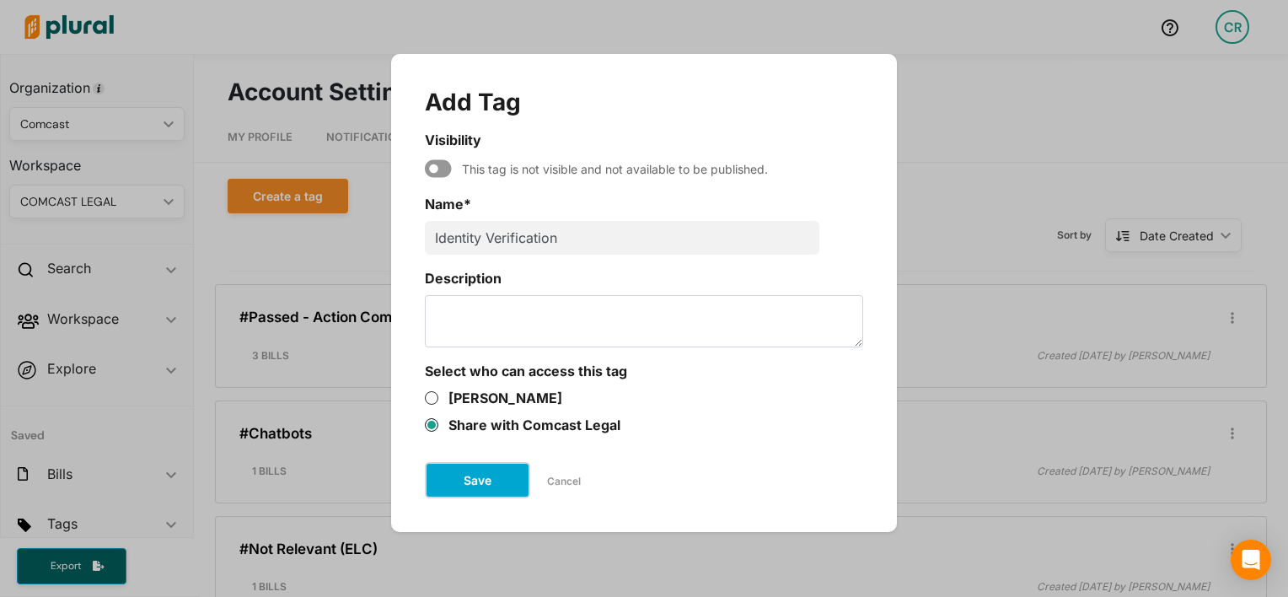
click at [479, 486] on button "Save" at bounding box center [477, 480] width 105 height 36
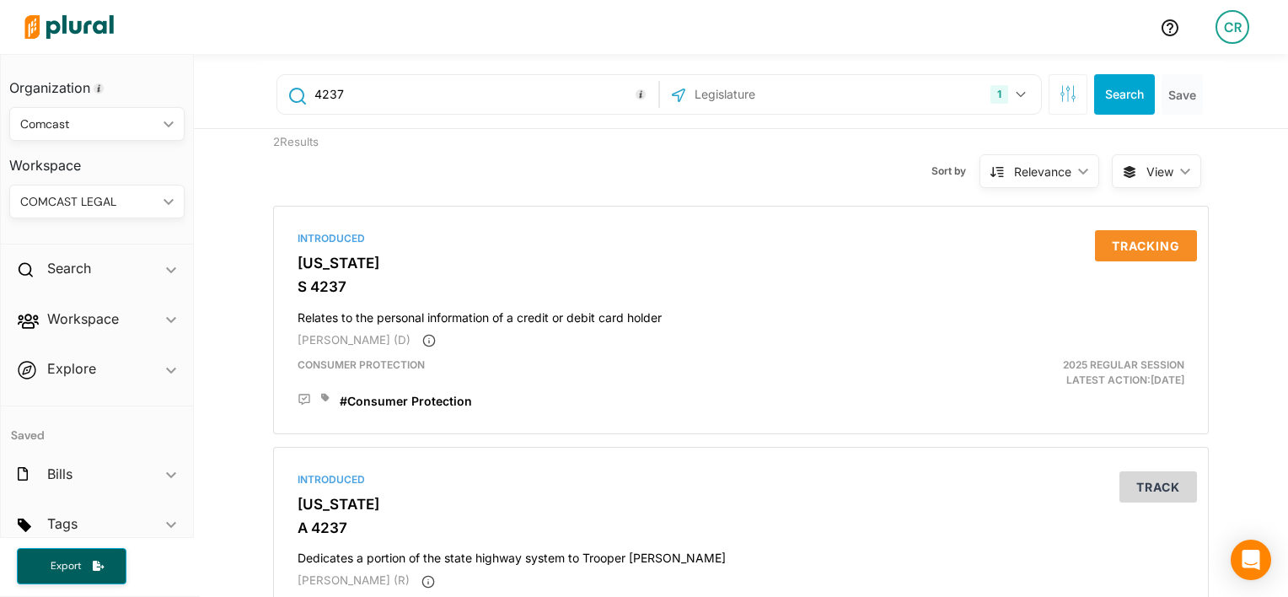
scroll to position [37, 0]
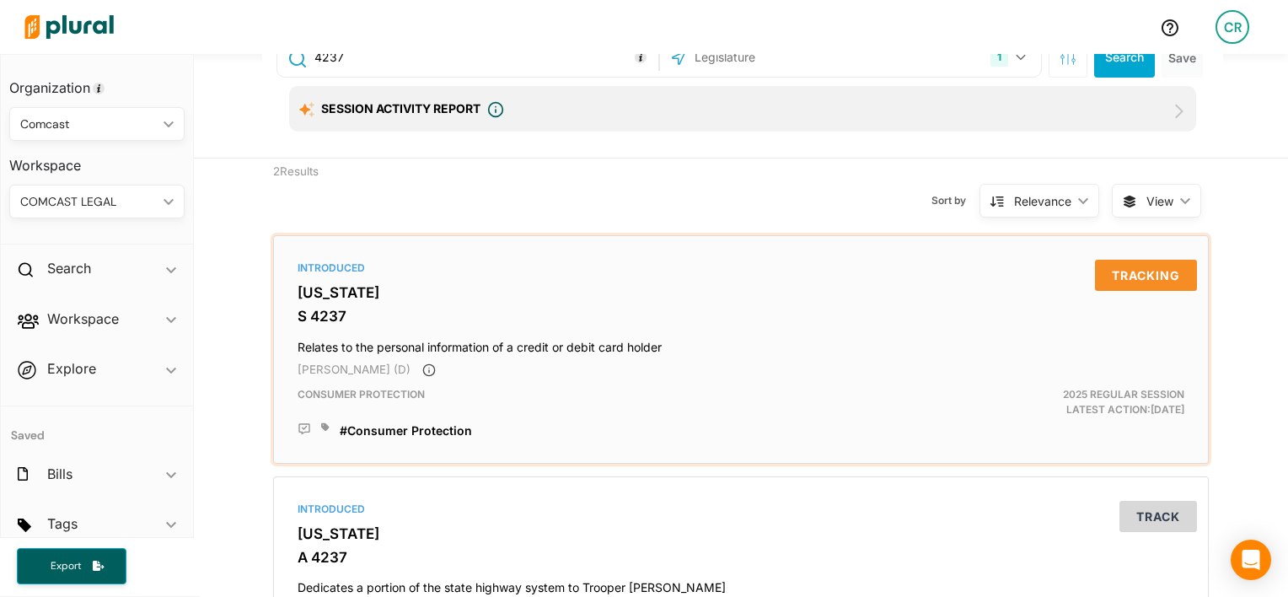
click at [321, 428] on icon at bounding box center [325, 426] width 8 height 8
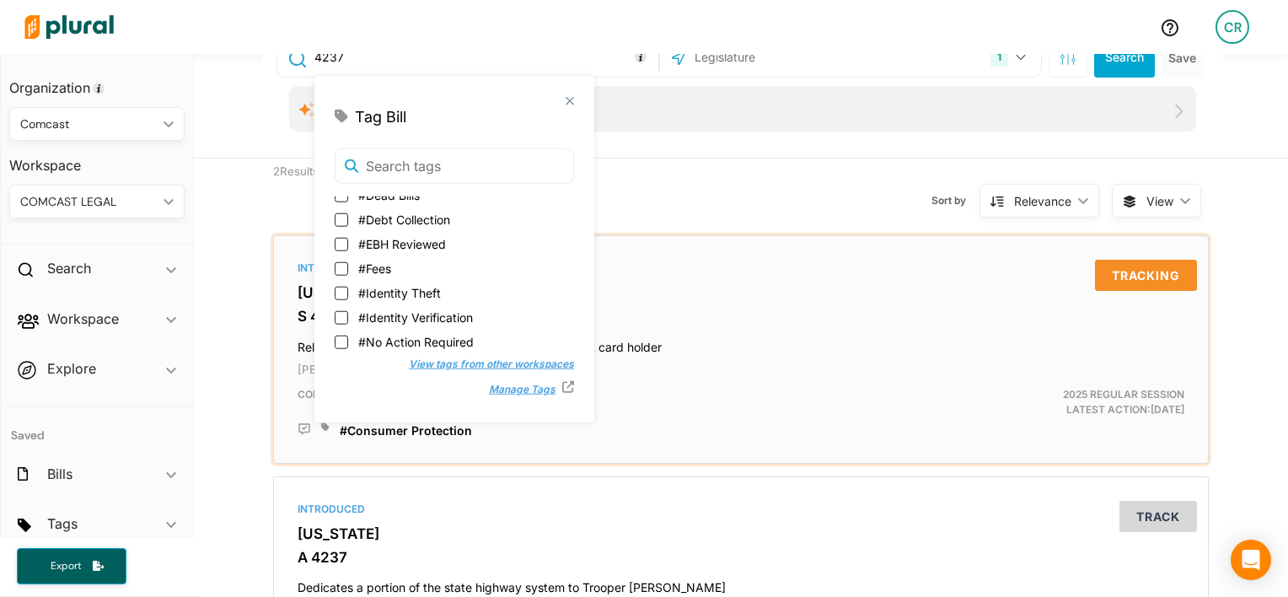
scroll to position [205, 0]
click at [442, 290] on span "#Identity Verification" at bounding box center [415, 294] width 115 height 18
click at [348, 290] on input "#Identity Verification" at bounding box center [341, 292] width 13 height 13
checkbox input "true"
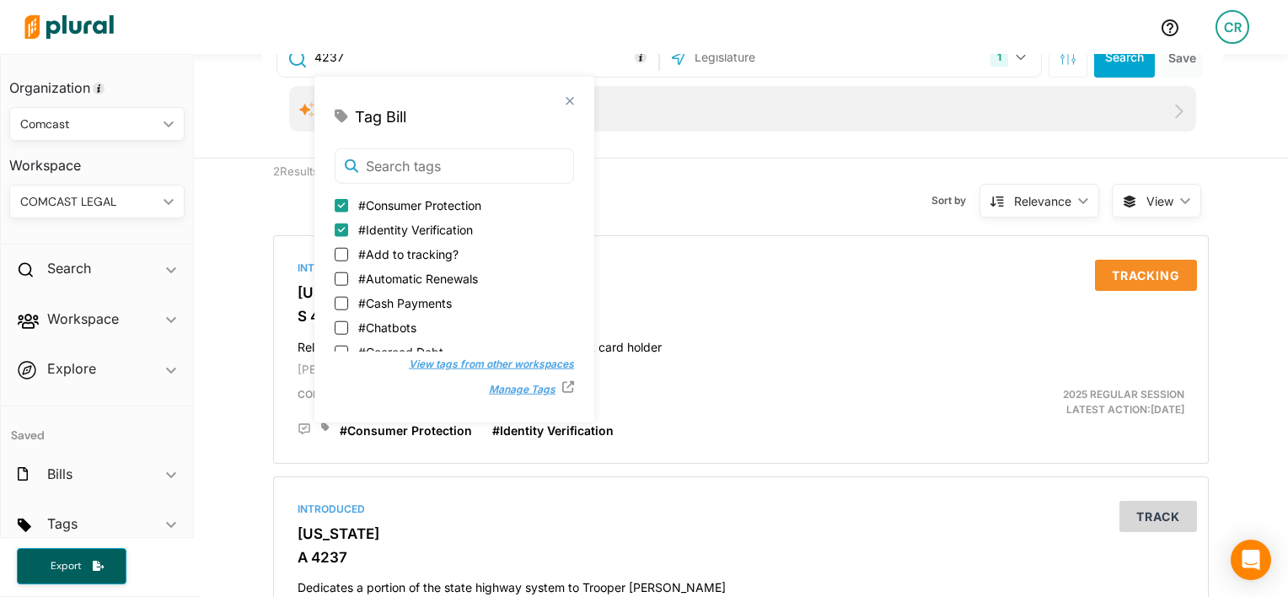
click at [340, 206] on input "#Consumer Protection" at bounding box center [341, 204] width 13 height 13
checkbox input "false"
click at [226, 317] on div "2 Results Sort by Relevance ic_keyboard_arrow_down Relevance Latest Action Late…" at bounding box center [741, 435] width 1094 height 554
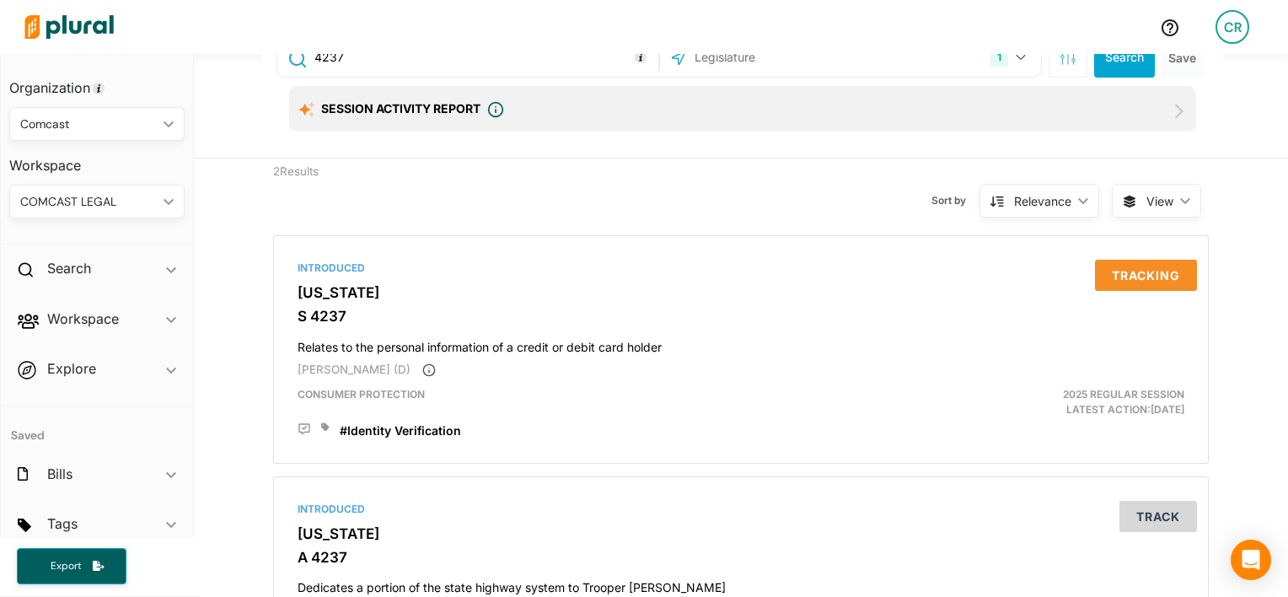
click at [630, 192] on div "Sort by Relevance ic_keyboard_arrow_down Relevance Latest Action Latest Action …" at bounding box center [831, 190] width 560 height 64
